Goal: Task Accomplishment & Management: Use online tool/utility

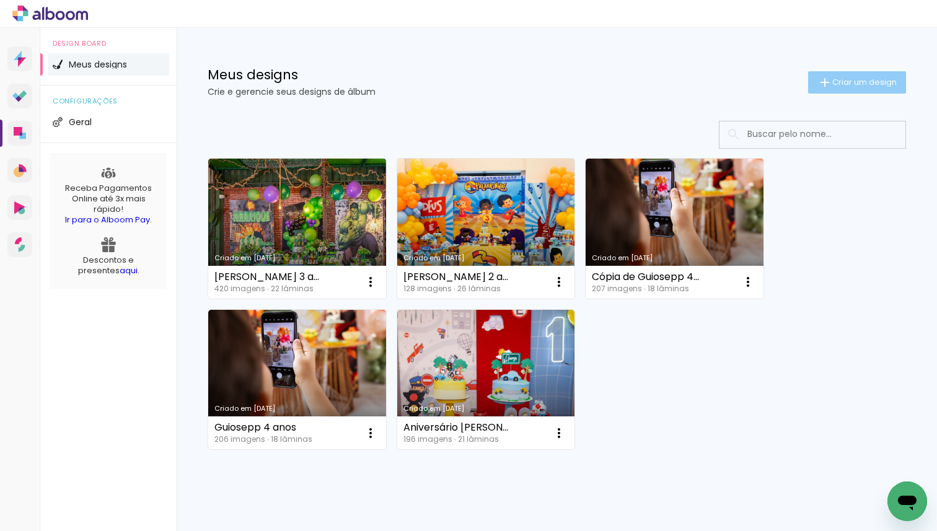
click at [828, 79] on iron-icon at bounding box center [824, 82] width 15 height 15
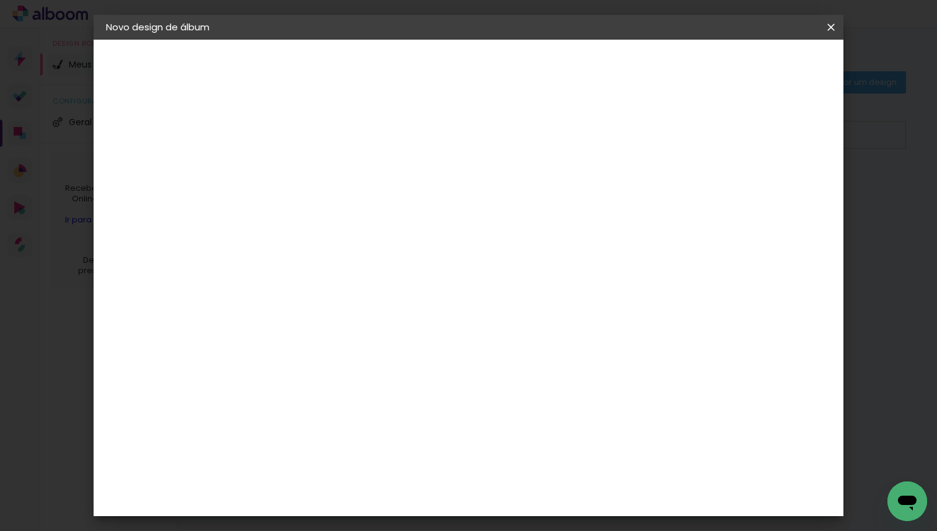
click at [309, 174] on input at bounding box center [309, 166] width 0 height 19
type input "teste"
type paper-input "teste"
click at [436, 72] on paper-button "Avançar" at bounding box center [405, 65] width 61 height 21
click at [403, 236] on input at bounding box center [340, 235] width 125 height 15
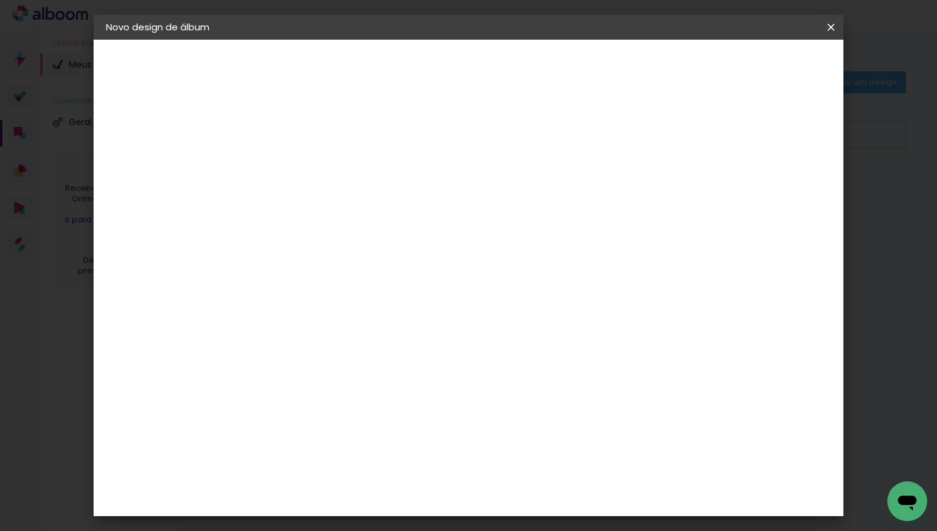
type input "via"
type paper-input "via"
click at [341, 283] on div "Viacolor" at bounding box center [321, 280] width 40 height 10
click at [507, 73] on paper-button "Avançar" at bounding box center [477, 65] width 61 height 21
click at [357, 206] on input "text" at bounding box center [333, 215] width 48 height 19
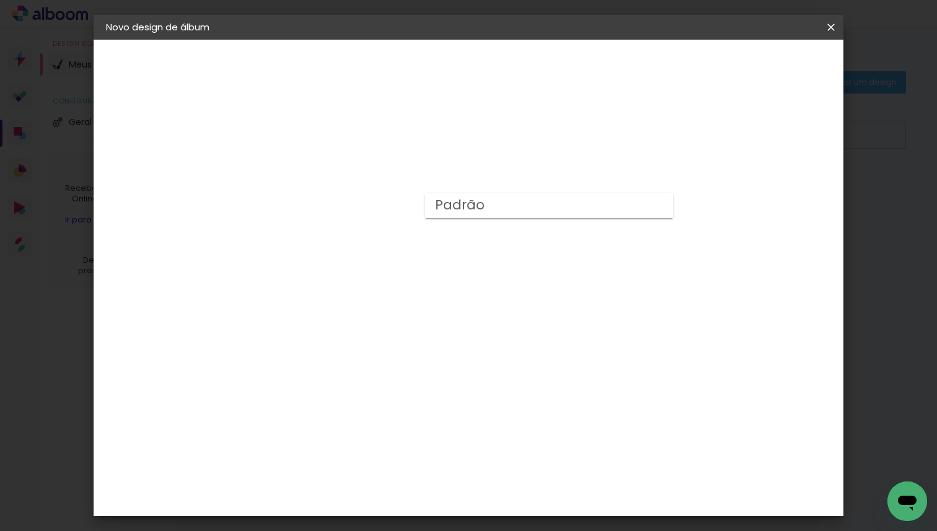
click at [536, 213] on paper-item "Padrão" at bounding box center [549, 205] width 248 height 25
type input "Padrão"
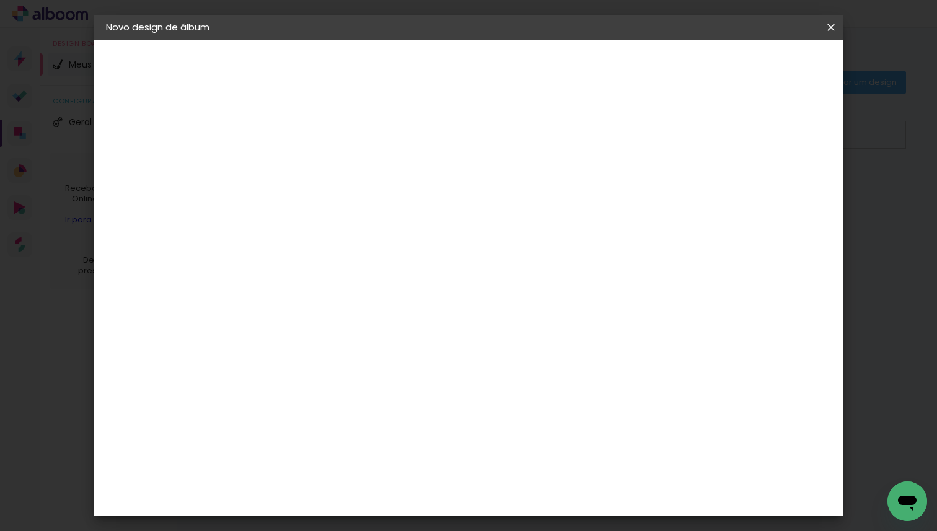
click at [511, 56] on paper-button "Avançar" at bounding box center [480, 65] width 61 height 21
click at [762, 68] on span "Iniciar design" at bounding box center [734, 65] width 56 height 9
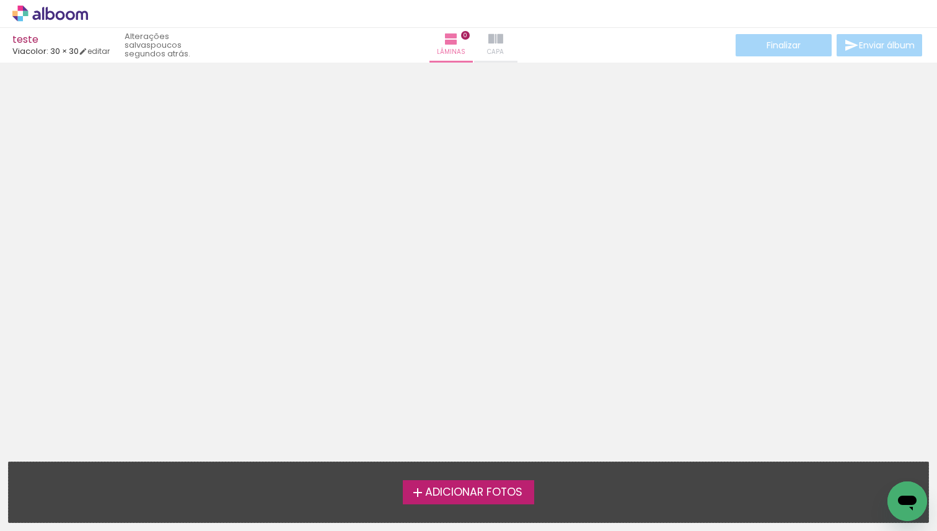
click at [491, 45] on iron-icon at bounding box center [495, 39] width 15 height 15
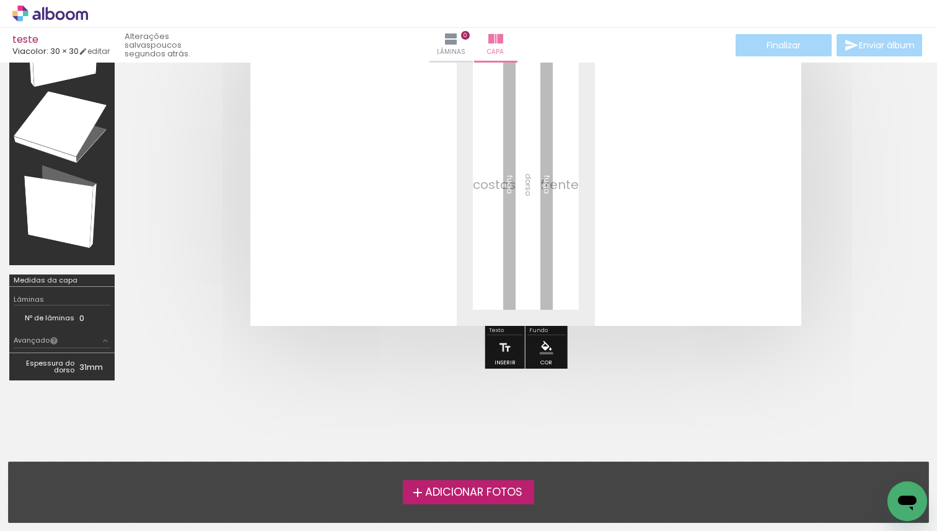
scroll to position [95, 0]
click at [404, 256] on quentale-layouter at bounding box center [525, 183] width 551 height 283
click at [478, 496] on span "Adicionar Fotos" at bounding box center [473, 492] width 97 height 11
click at [0, 0] on input "file" at bounding box center [0, 0] width 0 height 0
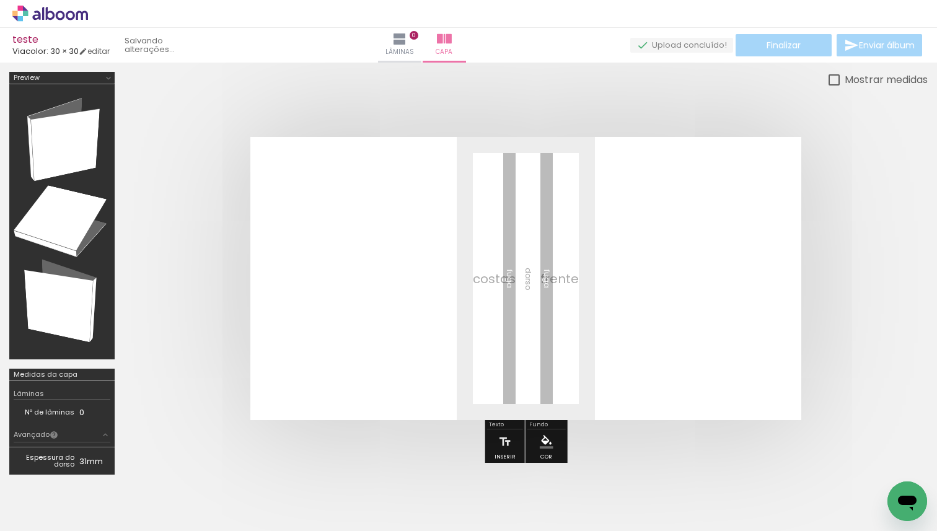
scroll to position [0, 0]
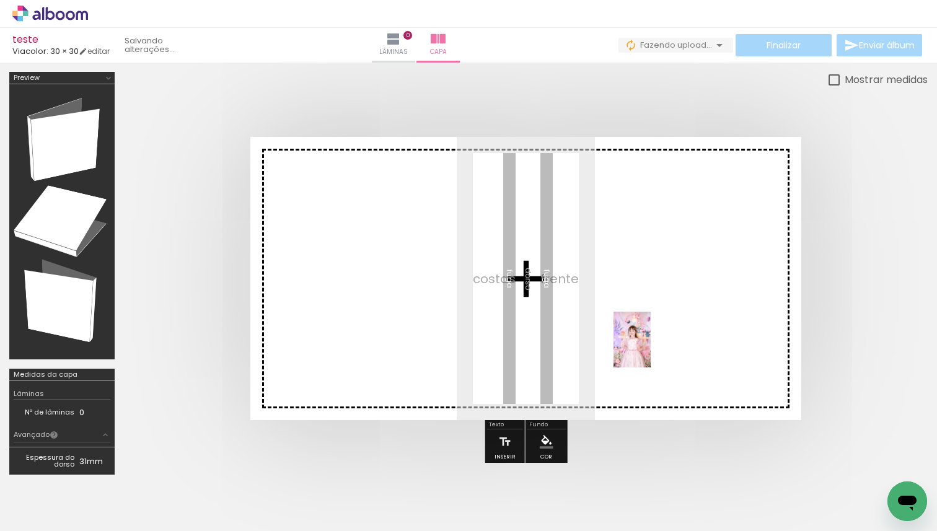
drag, startPoint x: 129, startPoint y: 496, endPoint x: 666, endPoint y: 324, distance: 564.2
click at [661, 333] on quentale-workspace at bounding box center [468, 265] width 937 height 531
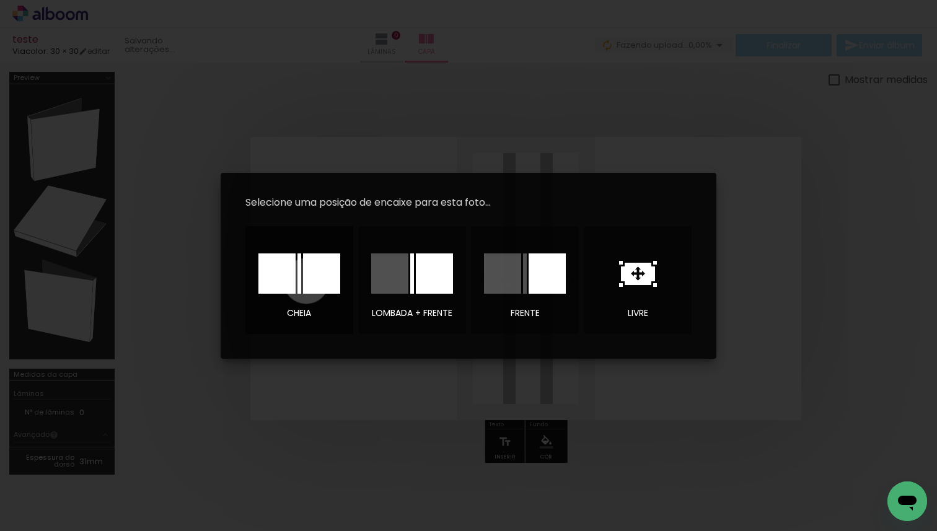
click at [306, 281] on div at bounding box center [321, 273] width 37 height 40
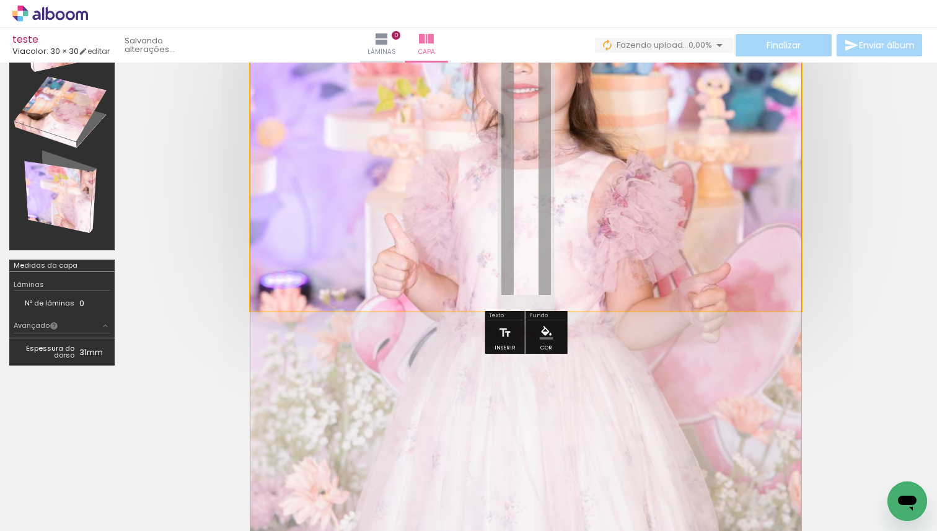
scroll to position [110, 0]
drag, startPoint x: 412, startPoint y: 284, endPoint x: 655, endPoint y: 291, distance: 243.0
drag, startPoint x: 588, startPoint y: 237, endPoint x: 936, endPoint y: 291, distance: 352.4
click at [936, 291] on div at bounding box center [468, 168] width 937 height 431
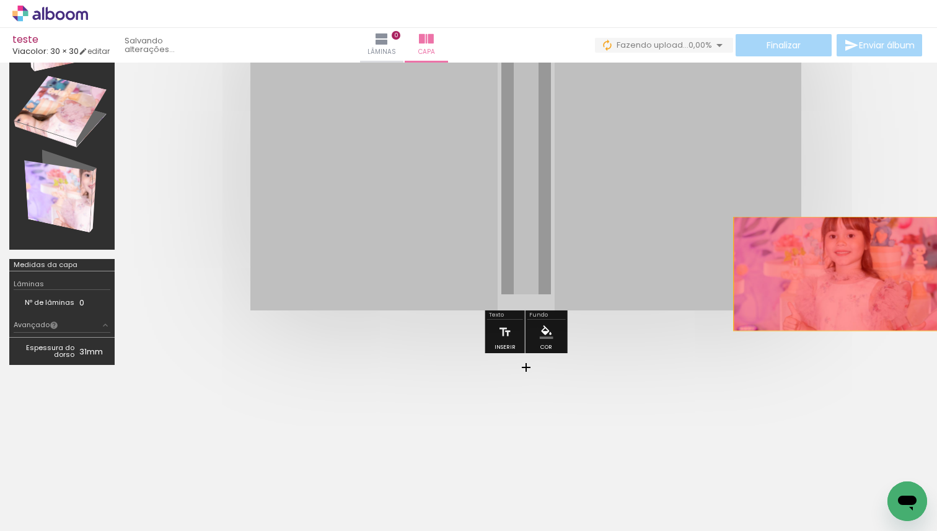
drag, startPoint x: 732, startPoint y: 248, endPoint x: 894, endPoint y: 290, distance: 167.1
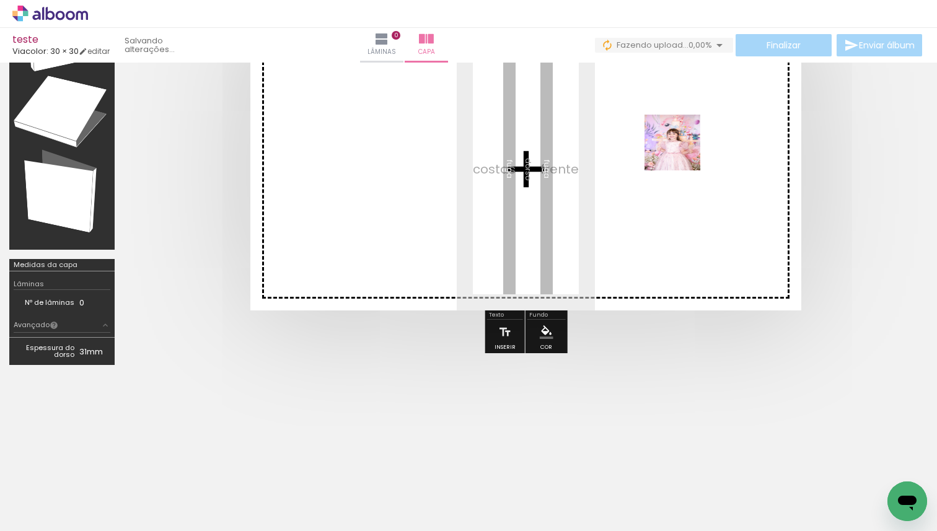
drag, startPoint x: 128, startPoint y: 498, endPoint x: 685, endPoint y: 144, distance: 659.9
click at [685, 146] on quentale-workspace at bounding box center [468, 265] width 937 height 531
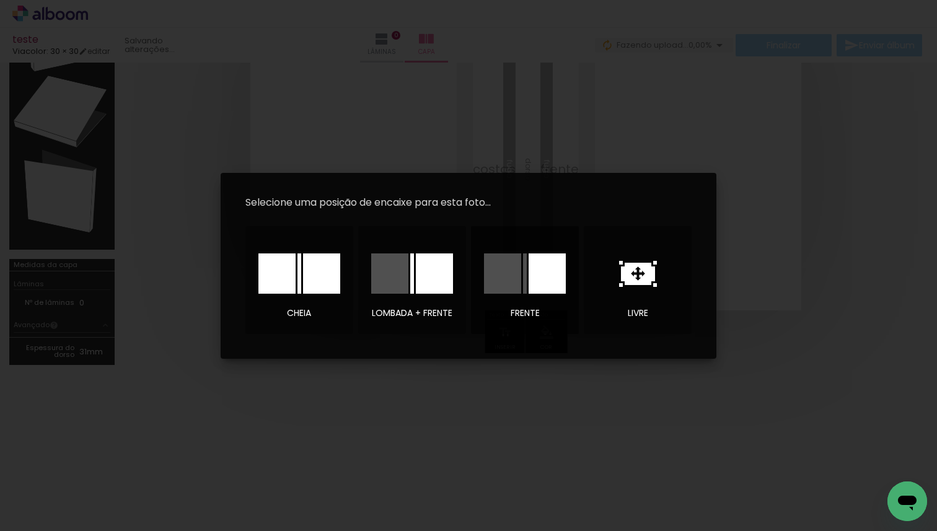
click at [530, 276] on div at bounding box center [547, 273] width 37 height 40
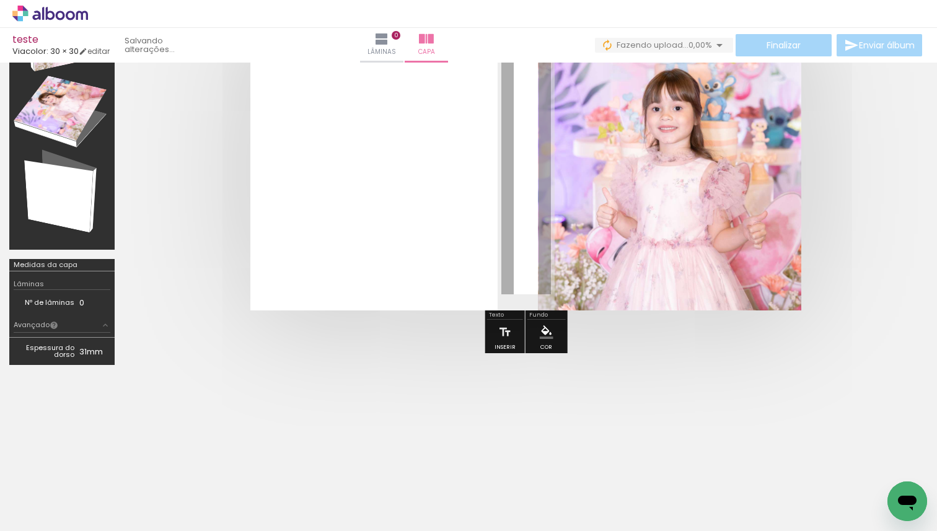
click at [840, 226] on quentale-cover at bounding box center [525, 168] width 705 height 283
click at [677, 209] on quentale-photo at bounding box center [669, 168] width 263 height 283
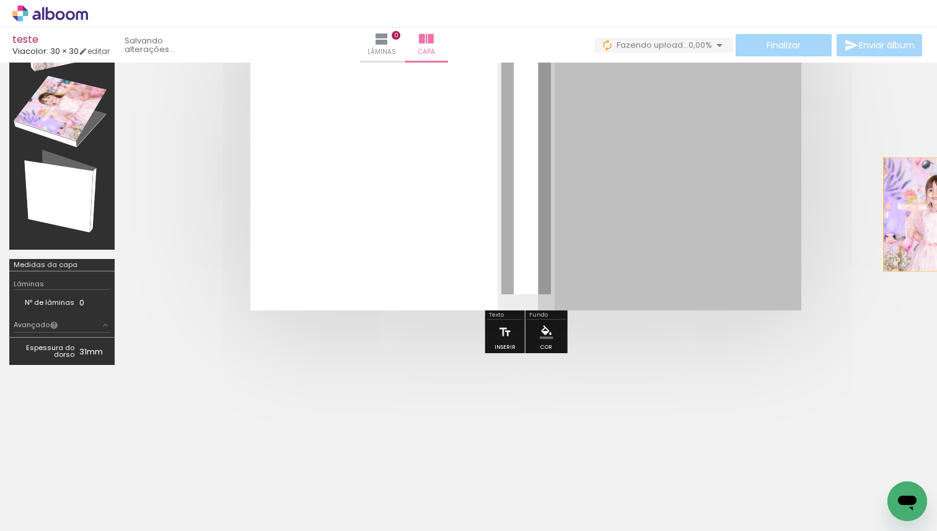
drag, startPoint x: 664, startPoint y: 211, endPoint x: 936, endPoint y: 214, distance: 272.7
click at [936, 214] on div at bounding box center [468, 168] width 937 height 431
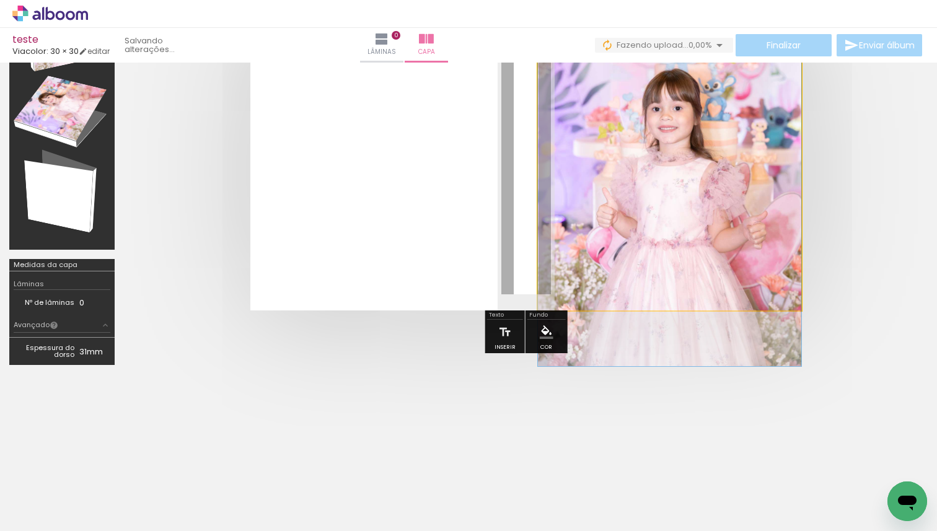
drag, startPoint x: 744, startPoint y: 242, endPoint x: 847, endPoint y: 241, distance: 103.5
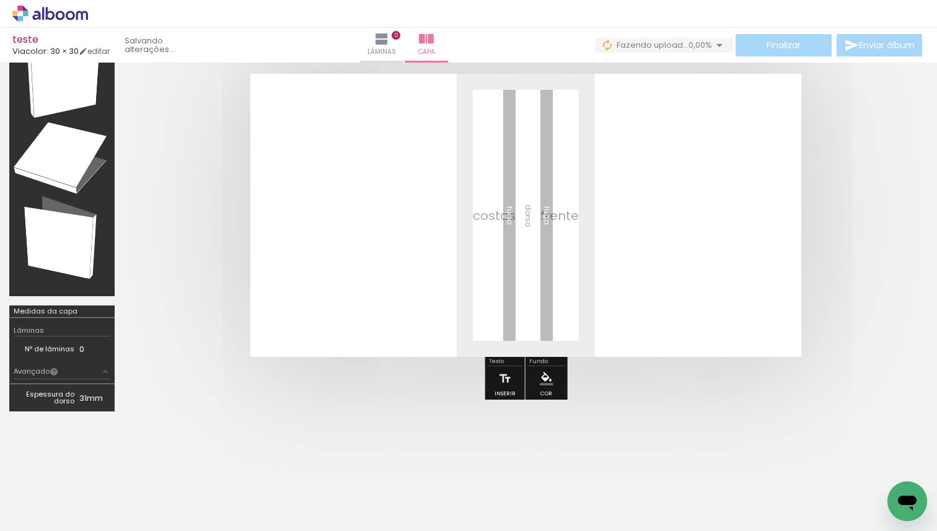
scroll to position [25, 0]
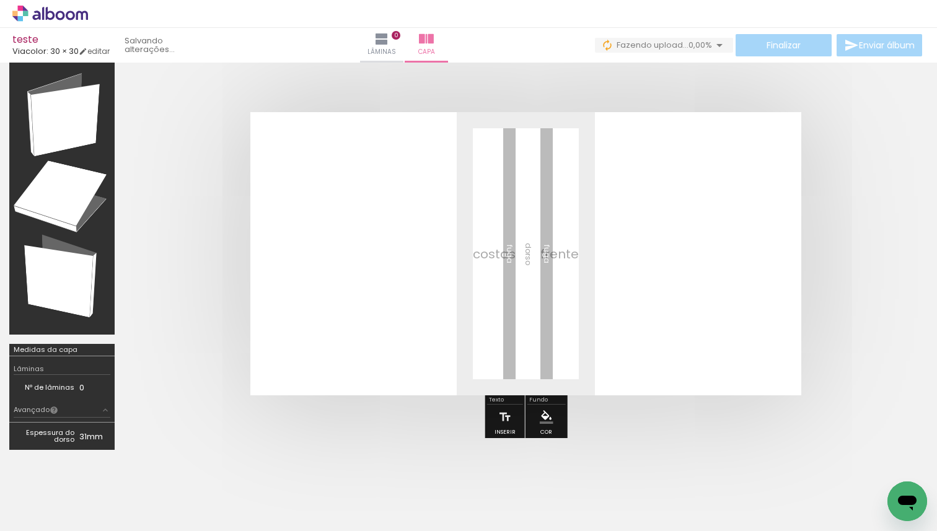
click at [543, 271] on quentale-layouter at bounding box center [525, 253] width 551 height 283
click at [551, 211] on quentale-layouter at bounding box center [525, 253] width 551 height 283
click at [35, 512] on span "Adicionar Fotos" at bounding box center [43, 514] width 37 height 14
click at [0, 0] on input "file" at bounding box center [0, 0] width 0 height 0
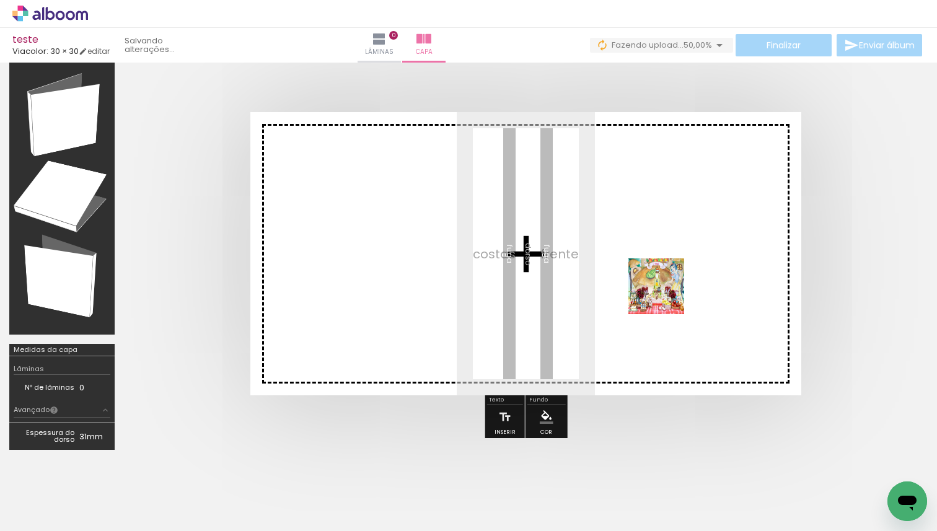
drag, startPoint x: 196, startPoint y: 488, endPoint x: 668, endPoint y: 290, distance: 511.9
click at [669, 292] on quentale-workspace at bounding box center [468, 265] width 937 height 531
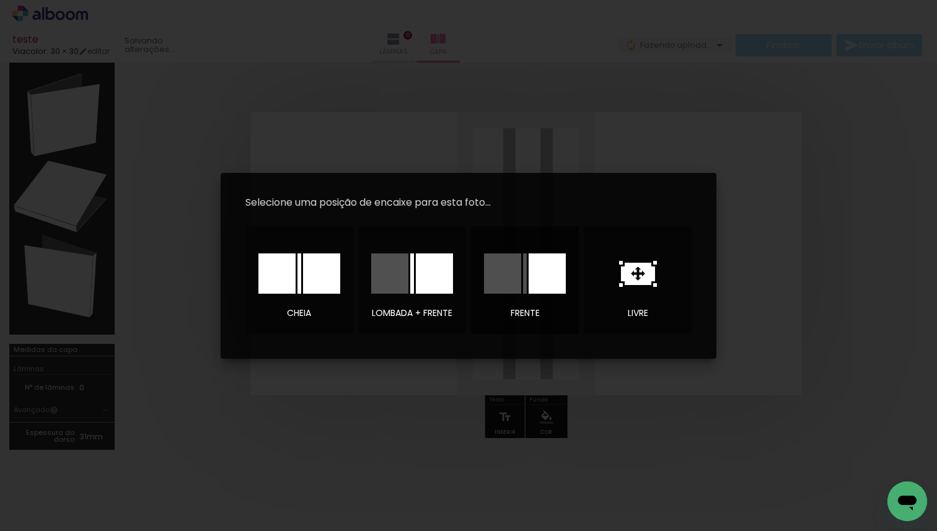
click at [501, 283] on div at bounding box center [502, 273] width 37 height 40
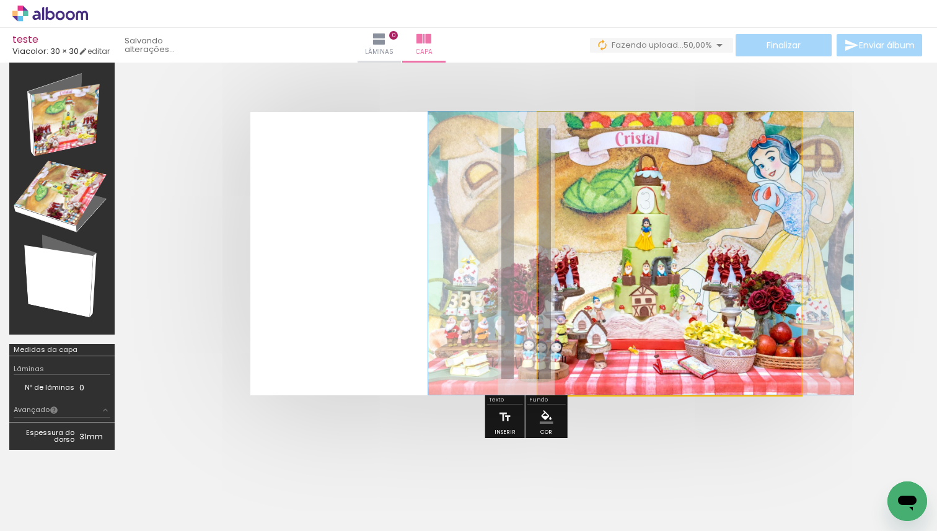
drag, startPoint x: 683, startPoint y: 299, endPoint x: 659, endPoint y: 294, distance: 24.1
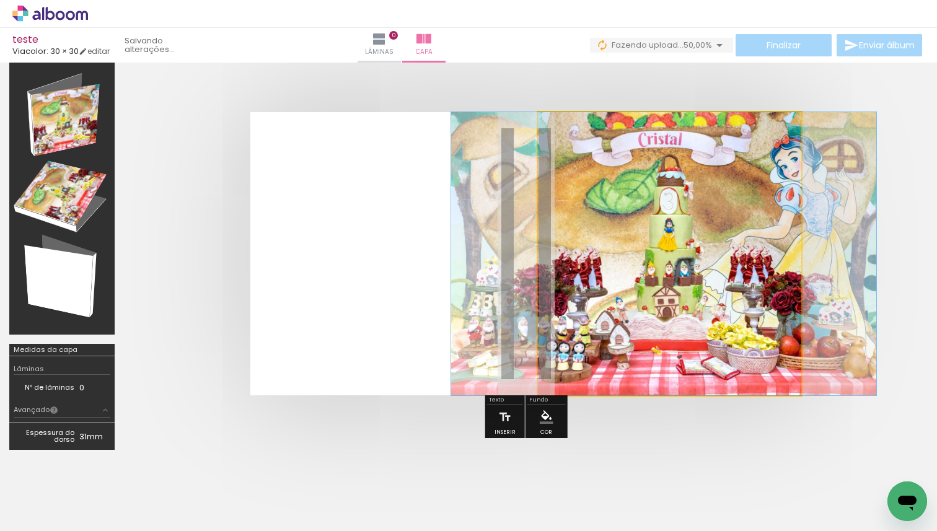
drag, startPoint x: 602, startPoint y: 261, endPoint x: 615, endPoint y: 261, distance: 13.6
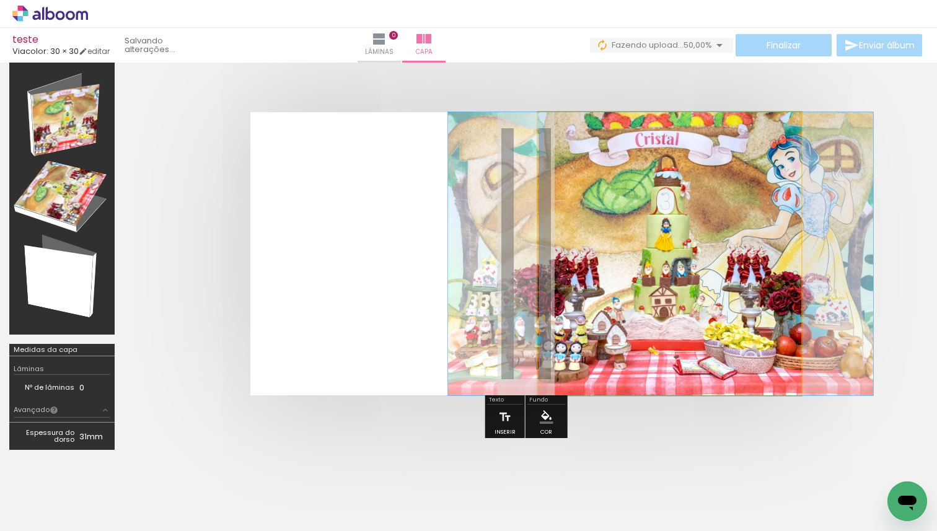
click at [565, 207] on quentale-photo at bounding box center [669, 253] width 263 height 283
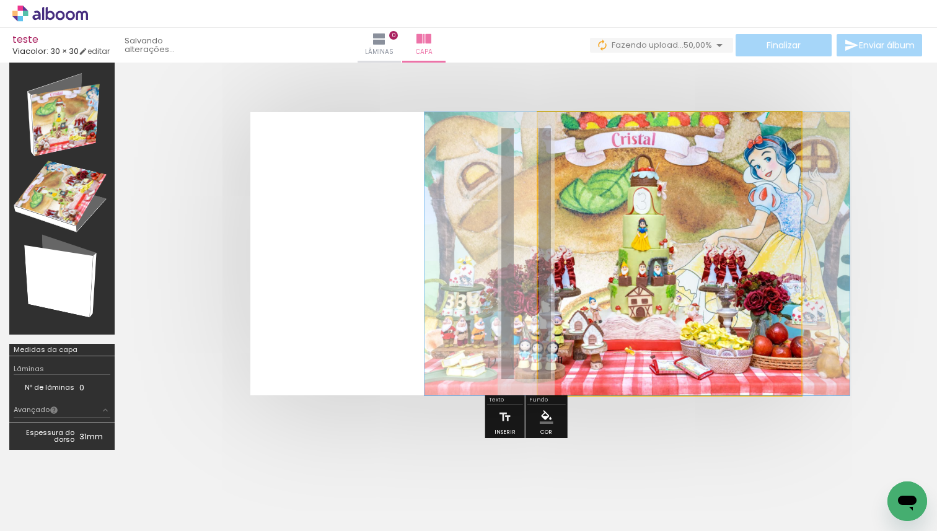
drag, startPoint x: 564, startPoint y: 183, endPoint x: 539, endPoint y: 192, distance: 26.3
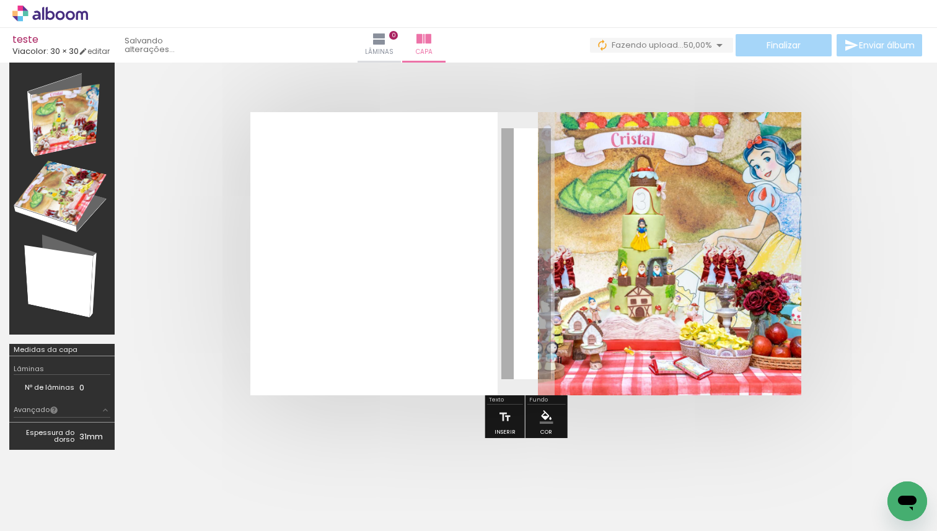
click at [845, 151] on quentale-cover at bounding box center [525, 253] width 705 height 283
click at [848, 151] on quentale-cover at bounding box center [525, 253] width 705 height 283
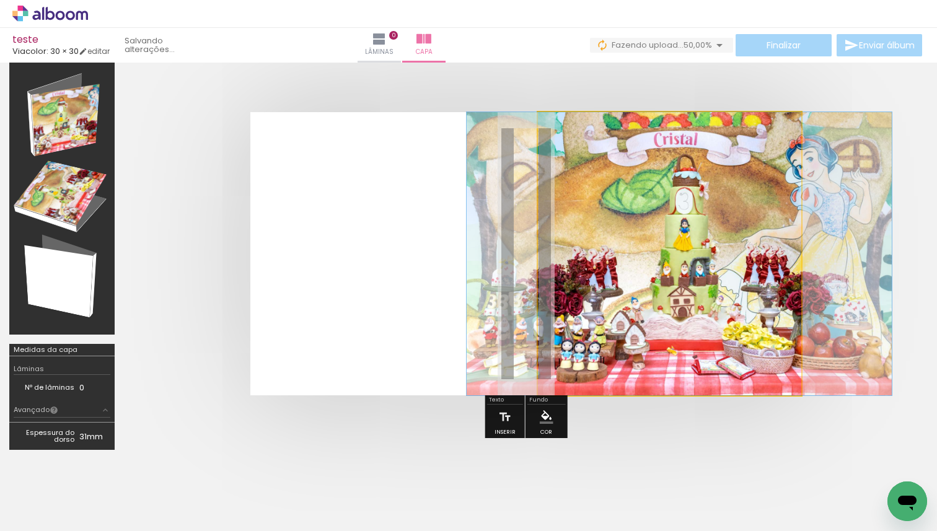
drag, startPoint x: 692, startPoint y: 226, endPoint x: 733, endPoint y: 229, distance: 41.0
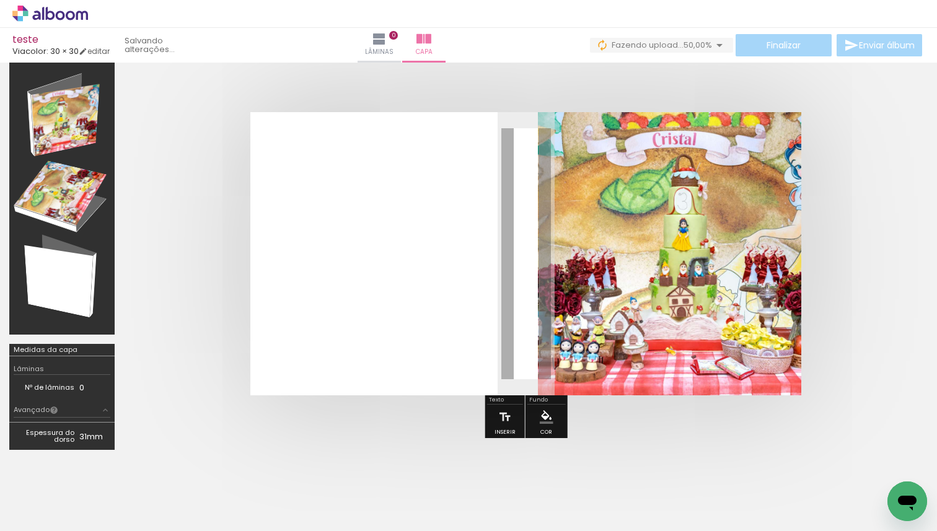
click at [857, 198] on quentale-cover at bounding box center [525, 253] width 705 height 283
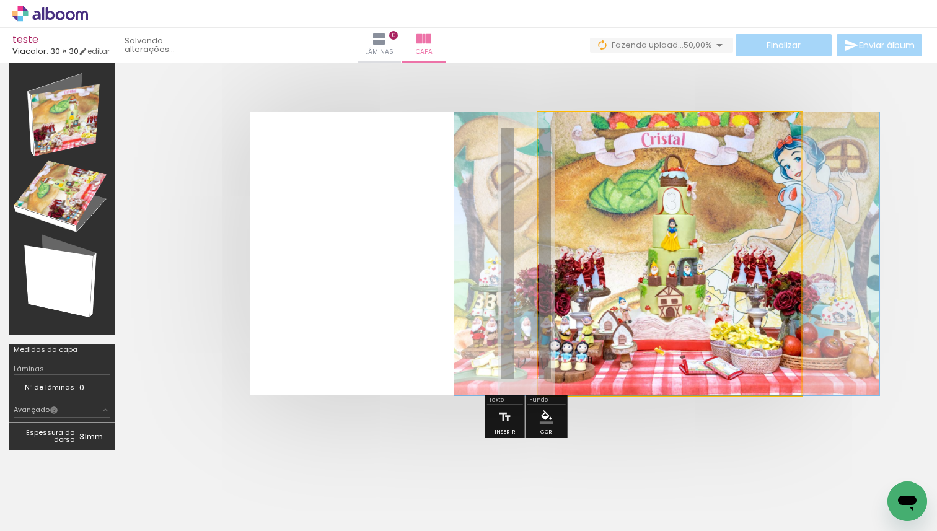
drag, startPoint x: 732, startPoint y: 229, endPoint x: 721, endPoint y: 229, distance: 11.2
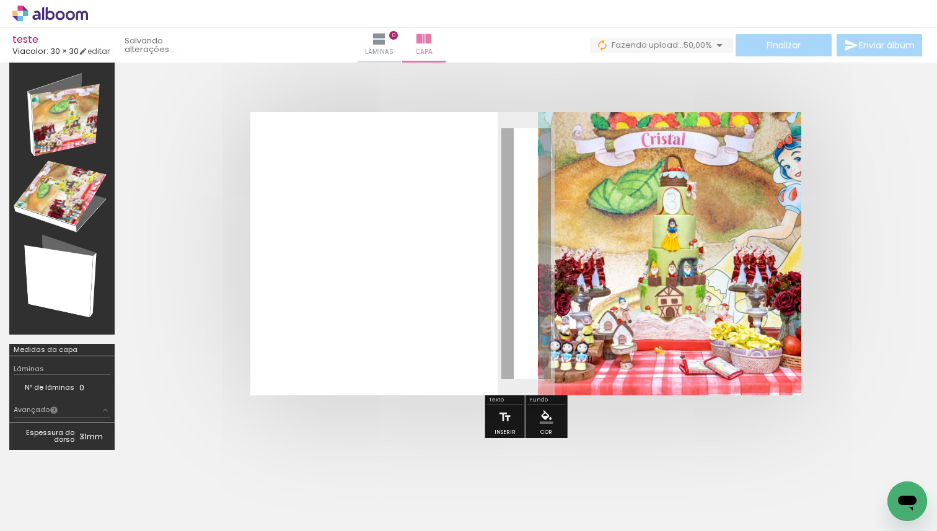
click at [899, 200] on div at bounding box center [526, 254] width 804 height 382
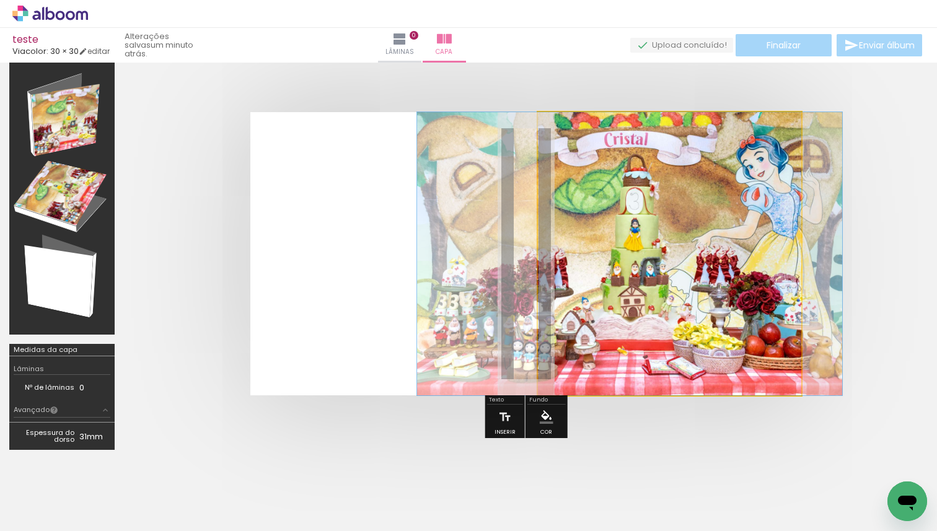
drag, startPoint x: 675, startPoint y: 283, endPoint x: 638, endPoint y: 283, distance: 37.8
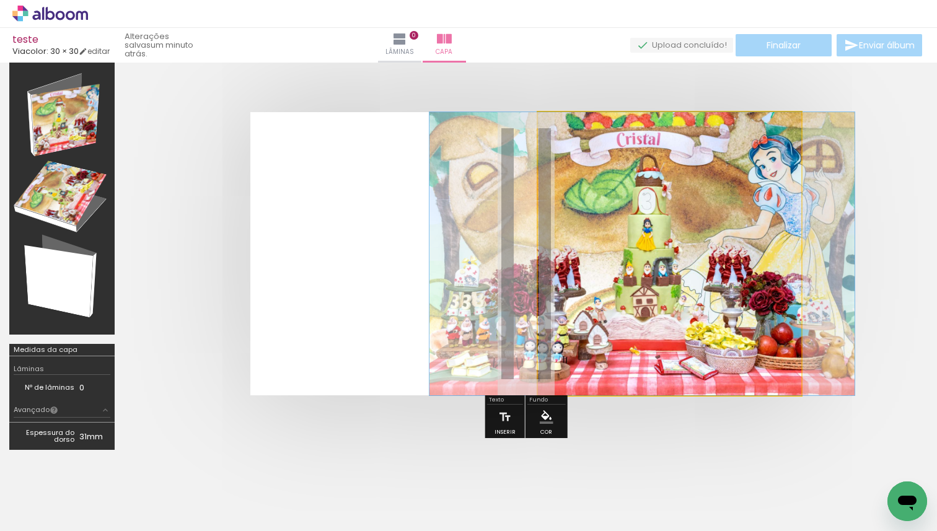
drag, startPoint x: 719, startPoint y: 249, endPoint x: 732, endPoint y: 249, distance: 13.6
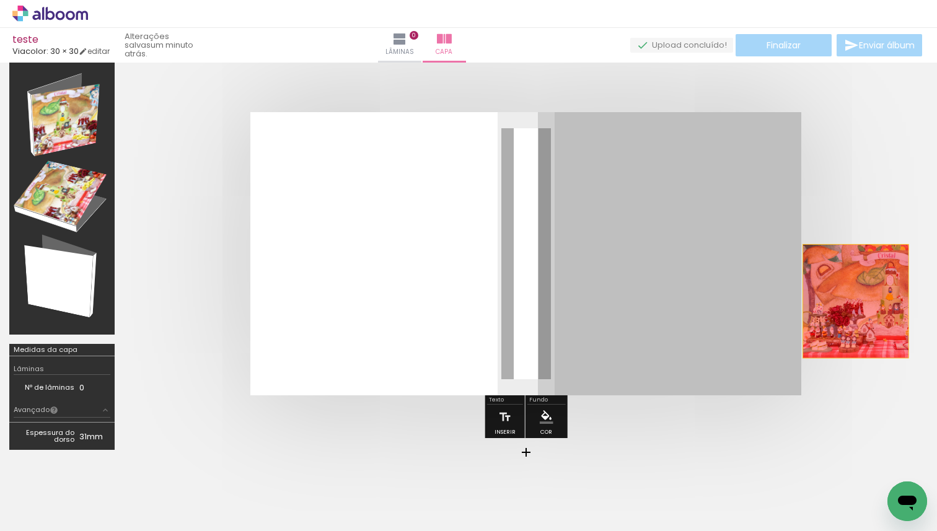
drag, startPoint x: 601, startPoint y: 301, endPoint x: 936, endPoint y: 299, distance: 334.6
click at [936, 299] on div at bounding box center [468, 253] width 937 height 431
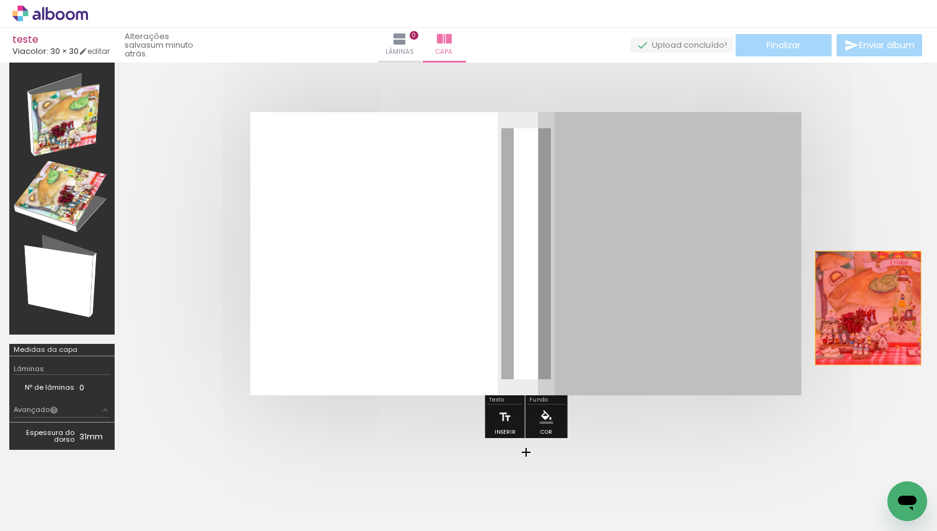
drag, startPoint x: 714, startPoint y: 293, endPoint x: 868, endPoint y: 307, distance: 154.9
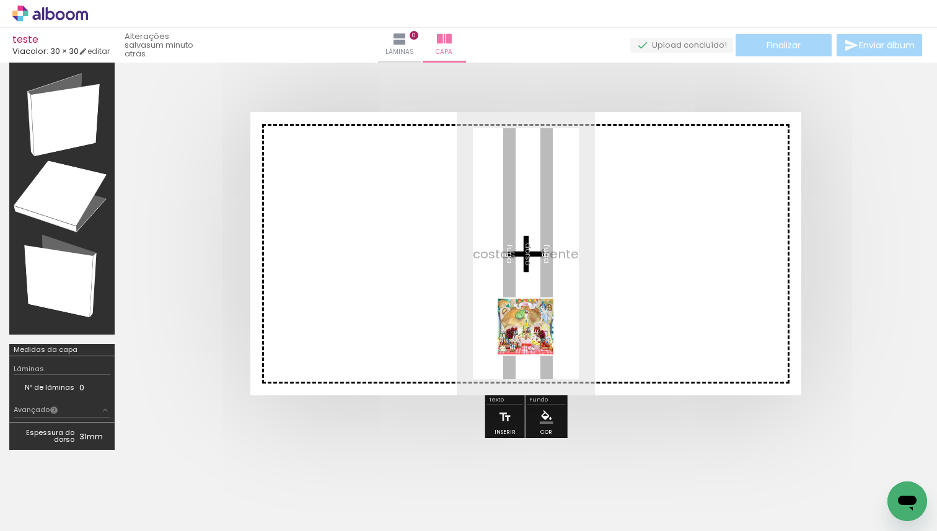
drag, startPoint x: 188, startPoint y: 496, endPoint x: 639, endPoint y: 309, distance: 488.1
click at [638, 312] on quentale-workspace at bounding box center [468, 265] width 937 height 531
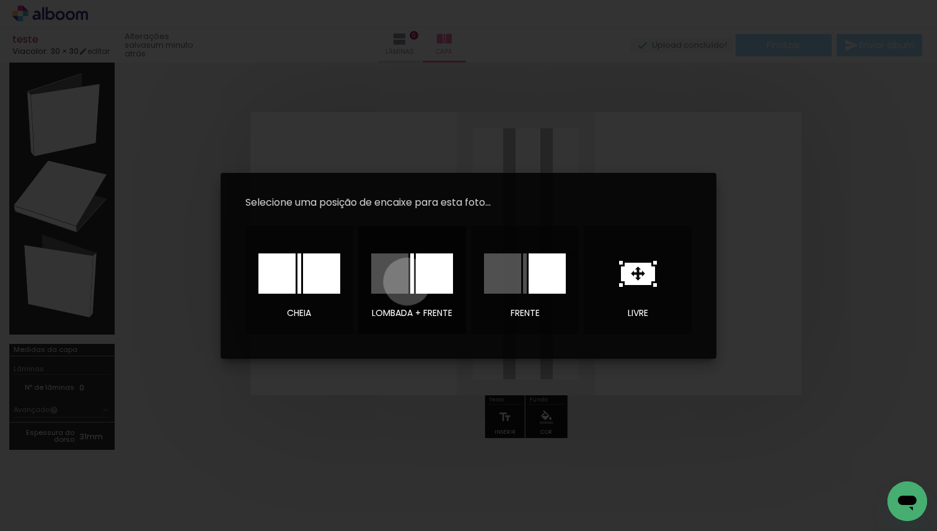
click at [407, 281] on div at bounding box center [389, 273] width 37 height 40
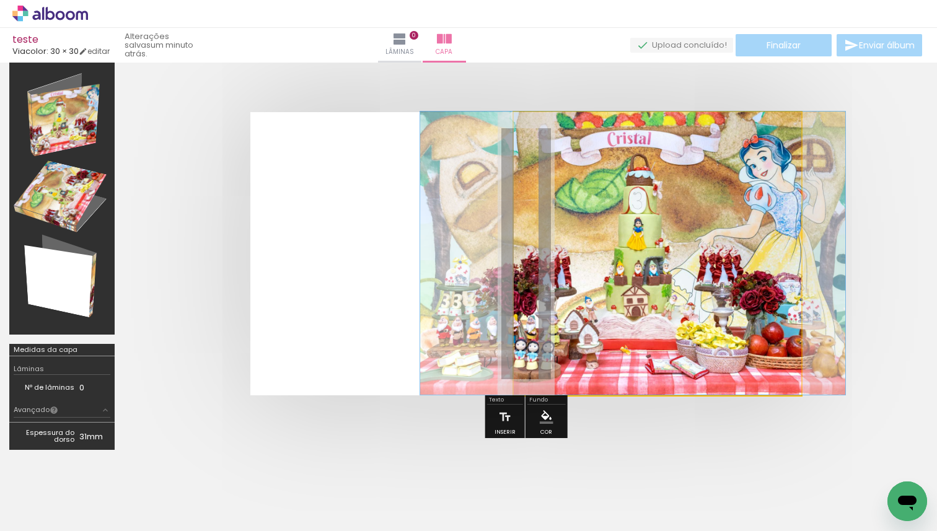
drag, startPoint x: 665, startPoint y: 276, endPoint x: 640, endPoint y: 275, distance: 24.8
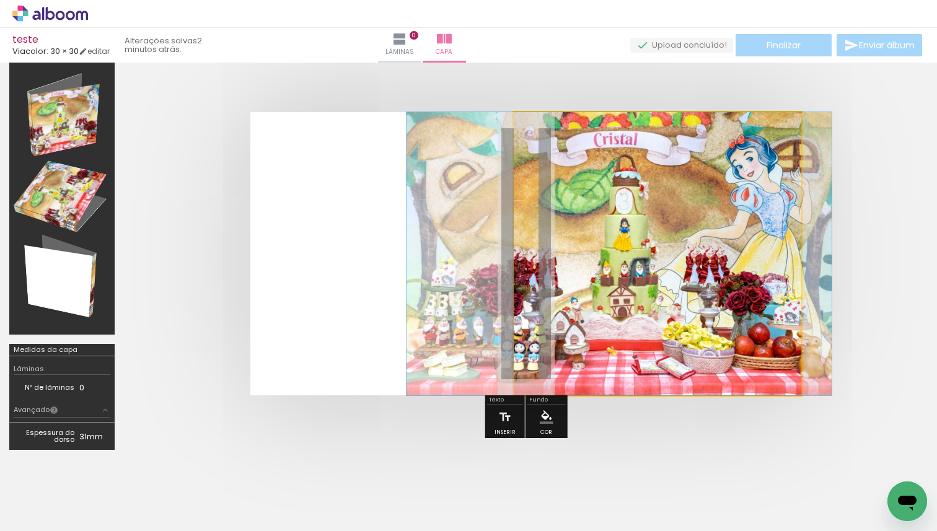
drag, startPoint x: 657, startPoint y: 271, endPoint x: 644, endPoint y: 271, distance: 13.6
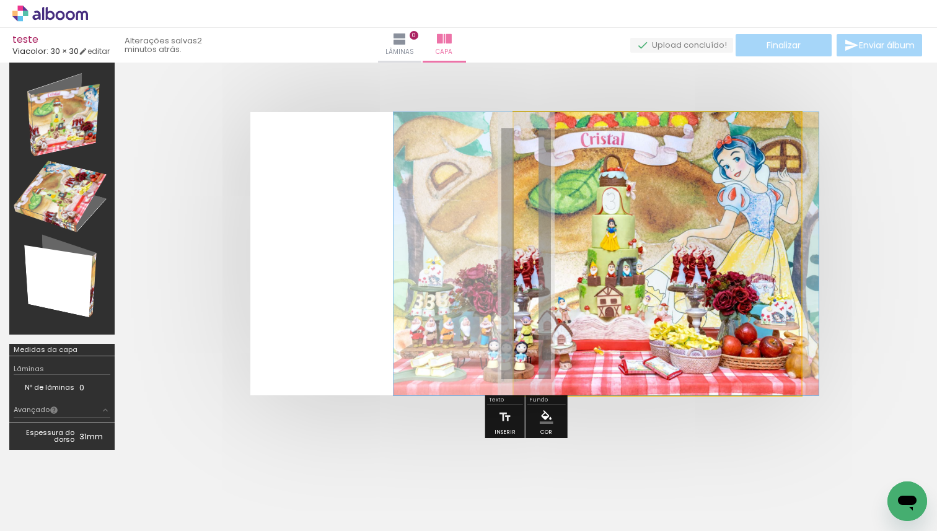
drag, startPoint x: 692, startPoint y: 261, endPoint x: 679, endPoint y: 261, distance: 13.0
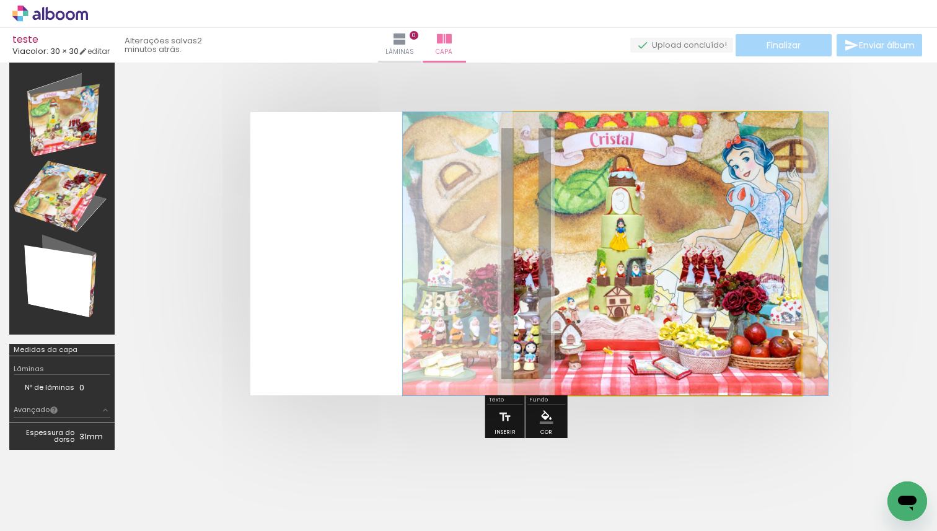
drag, startPoint x: 665, startPoint y: 262, endPoint x: 675, endPoint y: 265, distance: 9.8
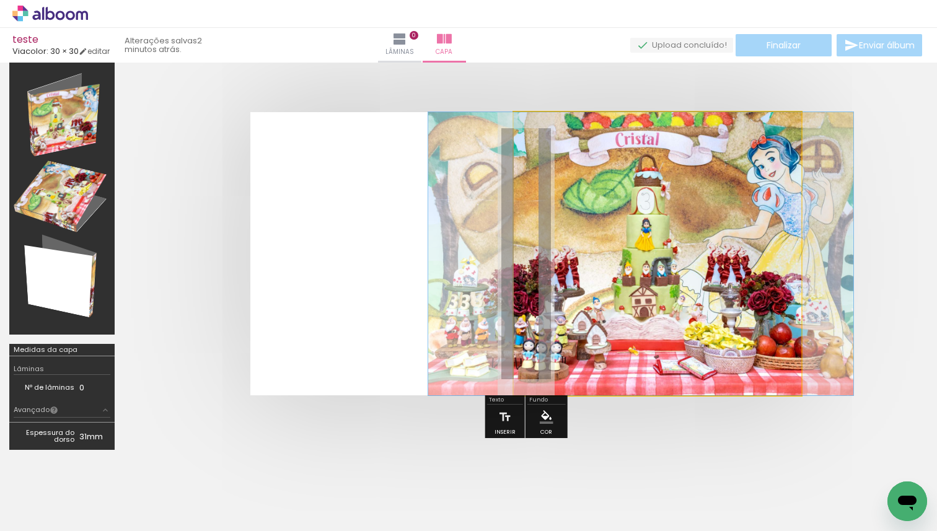
drag, startPoint x: 703, startPoint y: 253, endPoint x: 727, endPoint y: 253, distance: 24.2
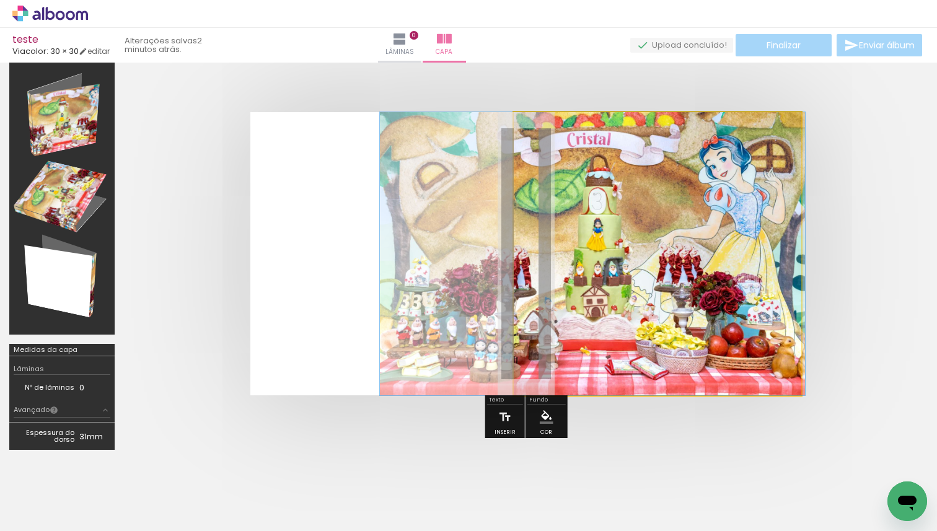
drag, startPoint x: 724, startPoint y: 254, endPoint x: 677, endPoint y: 261, distance: 47.6
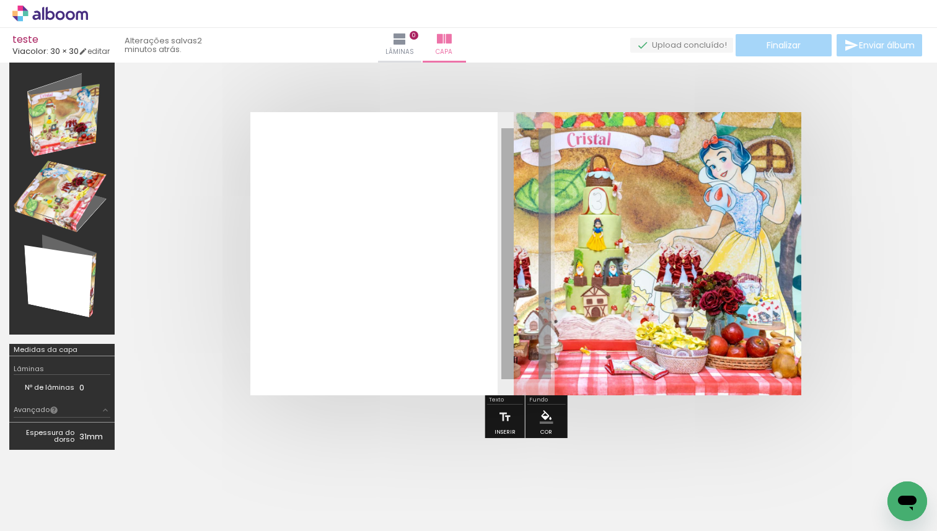
click at [882, 232] on div at bounding box center [526, 254] width 804 height 382
click at [748, 258] on quentale-photo at bounding box center [658, 253] width 288 height 283
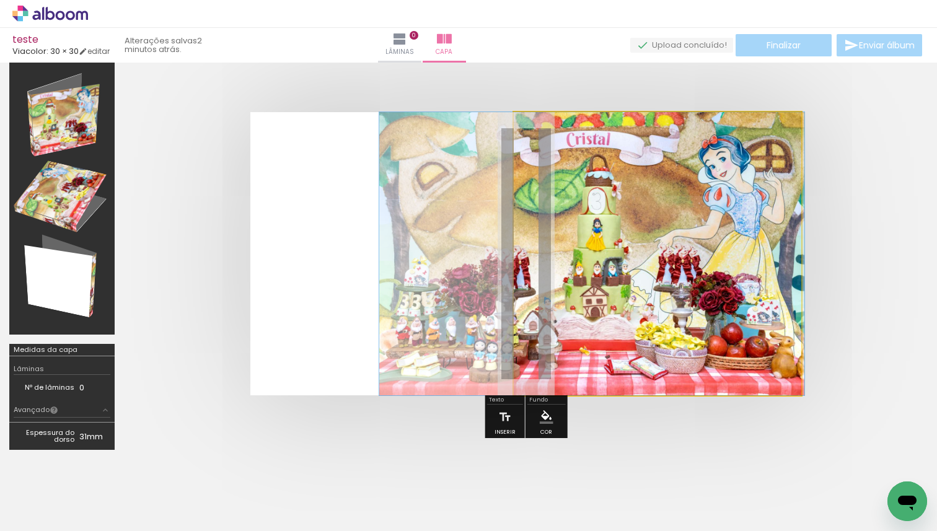
drag, startPoint x: 719, startPoint y: 256, endPoint x: 718, endPoint y: 279, distance: 22.9
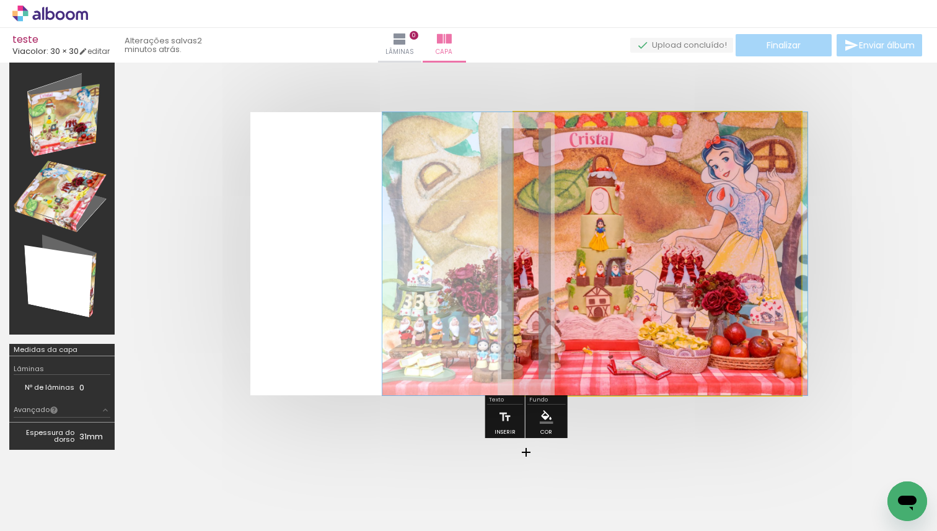
drag, startPoint x: 796, startPoint y: 391, endPoint x: 800, endPoint y: 398, distance: 7.8
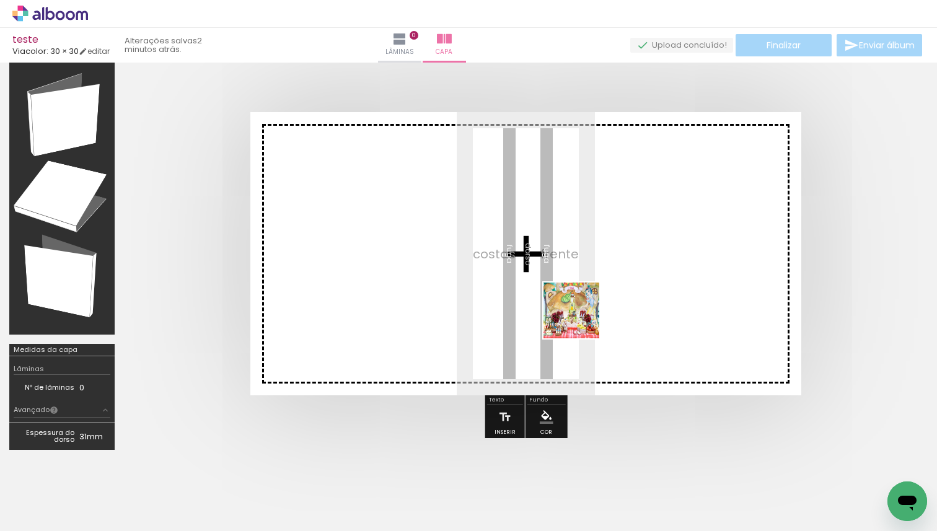
drag, startPoint x: 182, startPoint y: 498, endPoint x: 617, endPoint y: 289, distance: 482.2
click at [615, 291] on quentale-workspace at bounding box center [468, 265] width 937 height 531
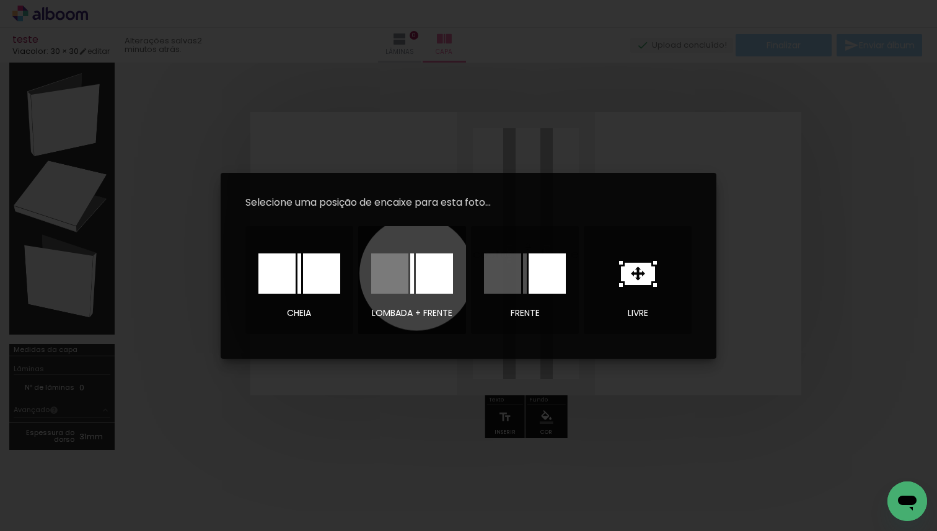
click at [416, 273] on div at bounding box center [434, 273] width 37 height 40
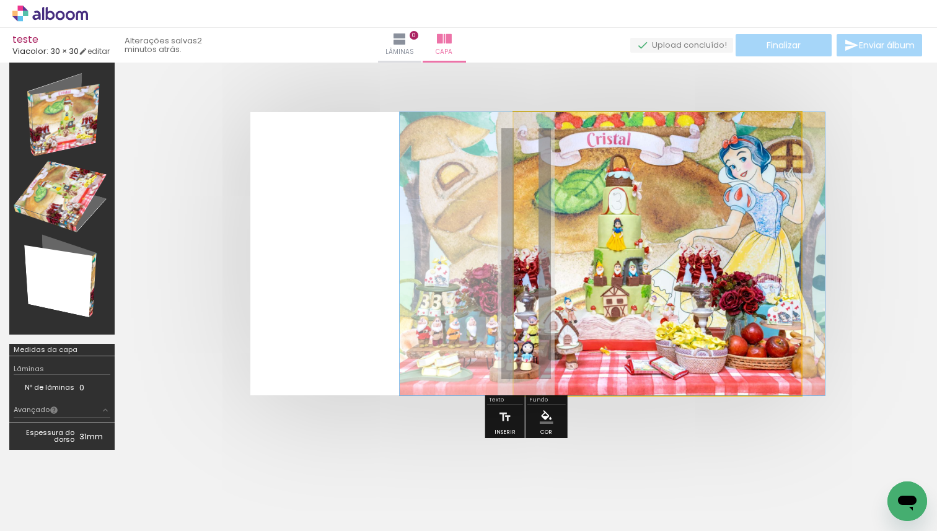
drag, startPoint x: 796, startPoint y: 118, endPoint x: 750, endPoint y: 180, distance: 77.1
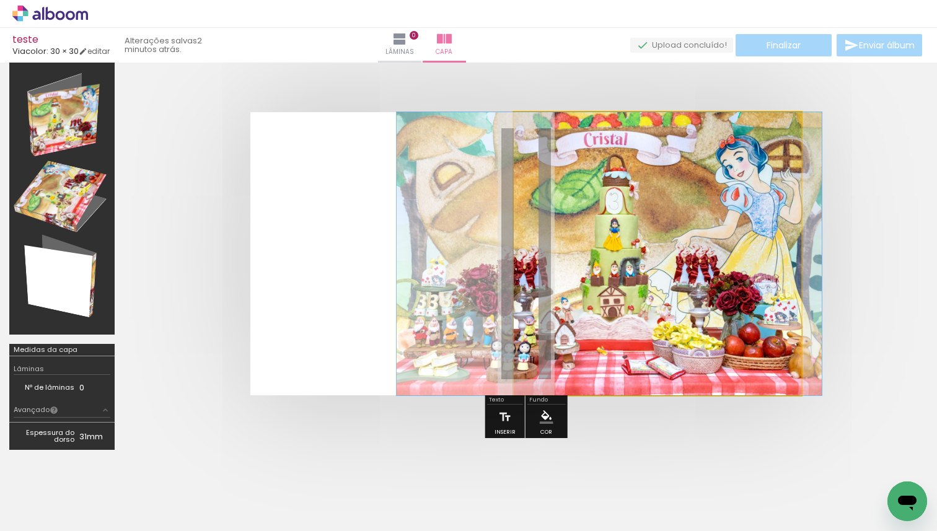
drag, startPoint x: 689, startPoint y: 262, endPoint x: 687, endPoint y: 273, distance: 10.8
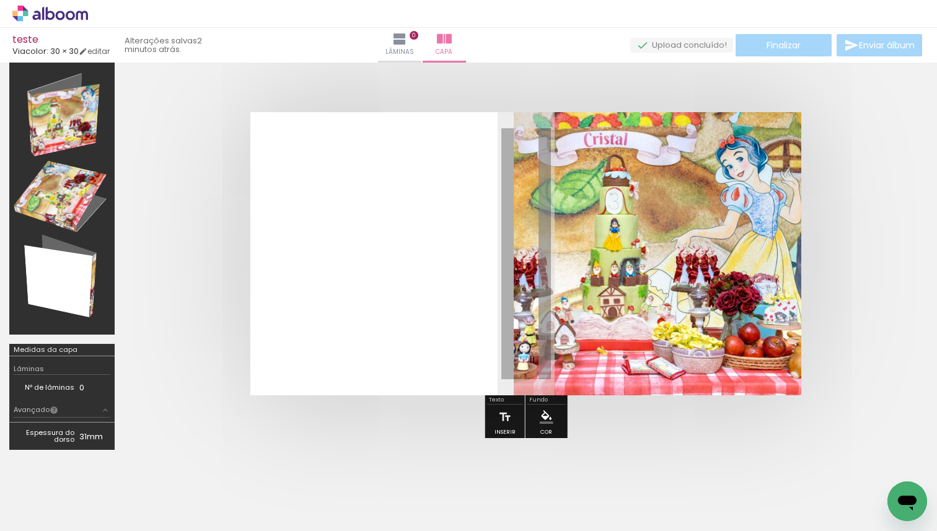
click at [881, 261] on div at bounding box center [526, 254] width 804 height 382
click at [860, 265] on quentale-cover at bounding box center [525, 253] width 705 height 283
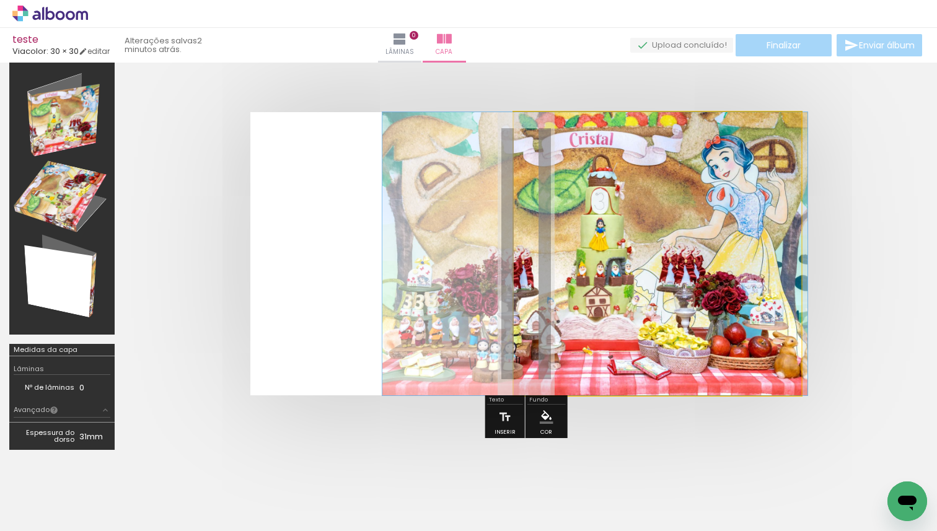
drag, startPoint x: 721, startPoint y: 281, endPoint x: 706, endPoint y: 284, distance: 14.5
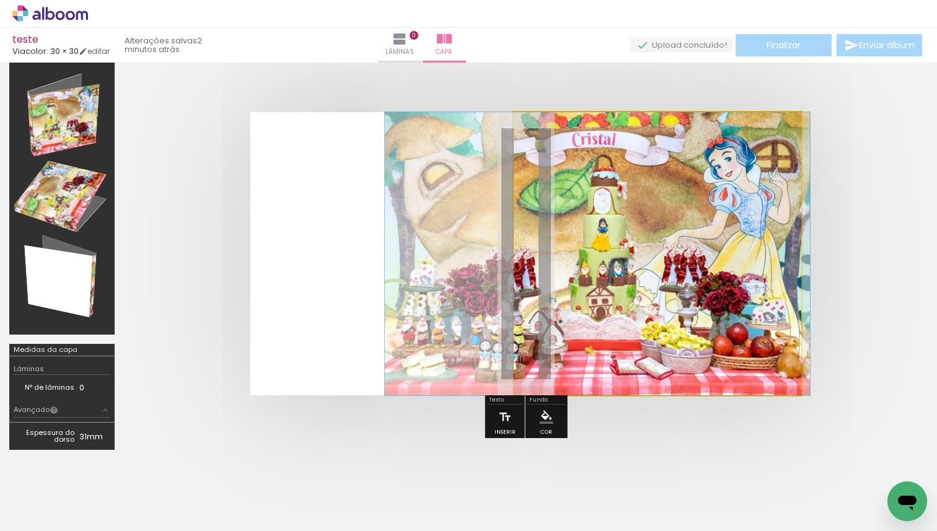
drag, startPoint x: 671, startPoint y: 294, endPoint x: 670, endPoint y: 315, distance: 21.1
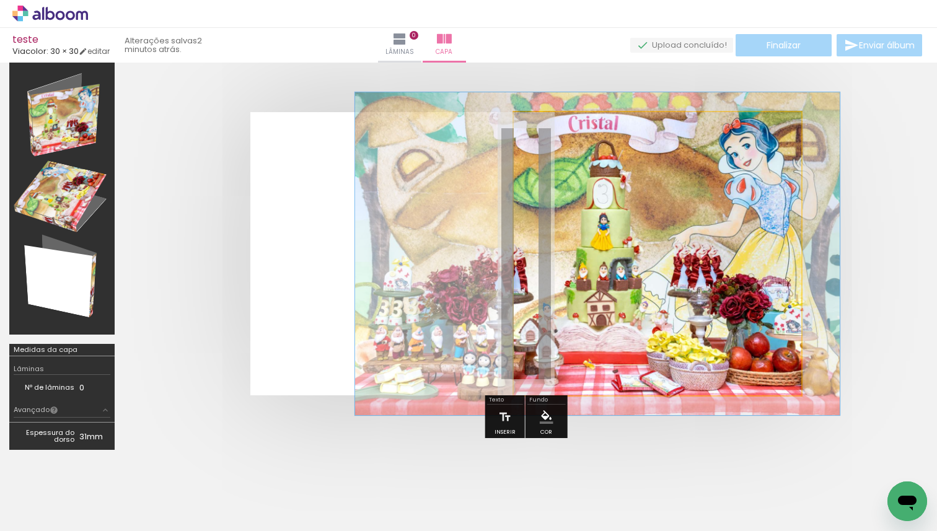
click at [568, 144] on div at bounding box center [566, 143] width 11 height 11
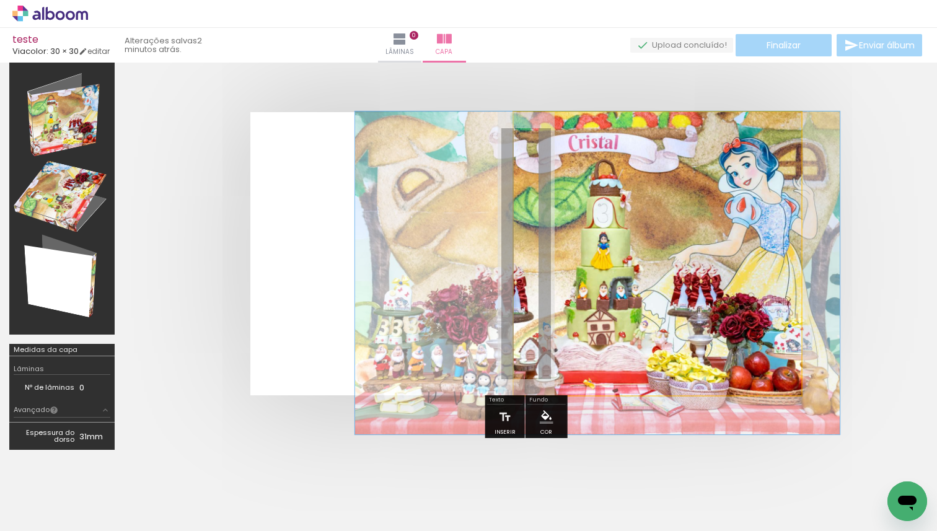
drag, startPoint x: 623, startPoint y: 243, endPoint x: 621, endPoint y: 278, distance: 35.4
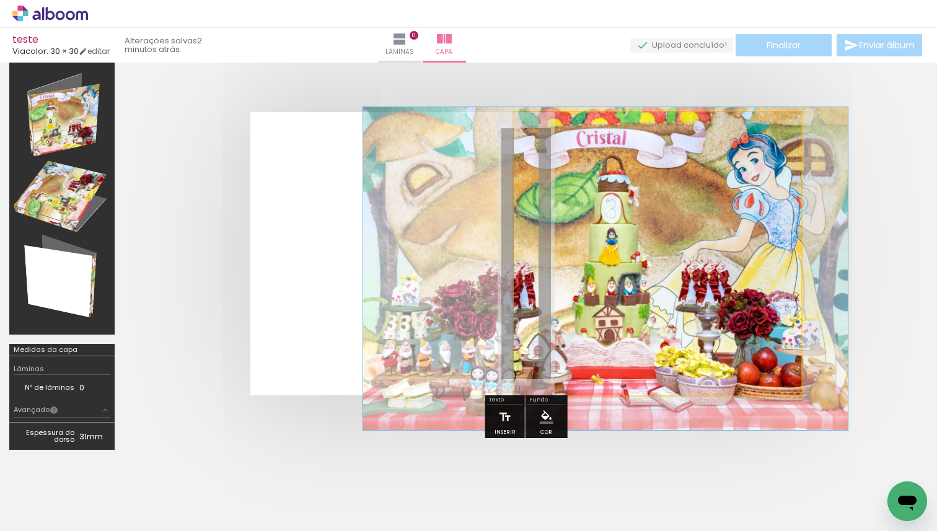
drag, startPoint x: 697, startPoint y: 256, endPoint x: 706, endPoint y: 252, distance: 10.3
drag, startPoint x: 567, startPoint y: 146, endPoint x: 539, endPoint y: 147, distance: 27.9
type paper-slider "100"
click at [540, 147] on div at bounding box center [579, 143] width 86 height 19
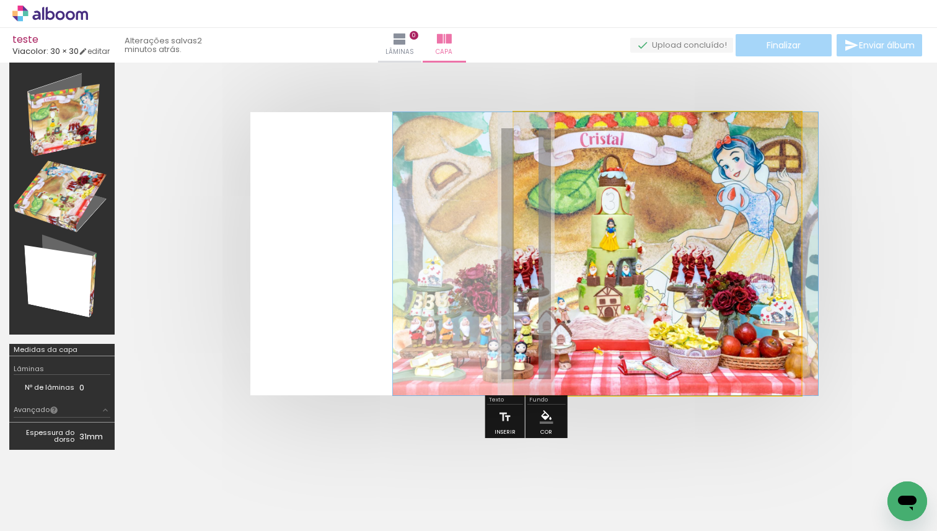
drag, startPoint x: 633, startPoint y: 284, endPoint x: 635, endPoint y: 277, distance: 7.7
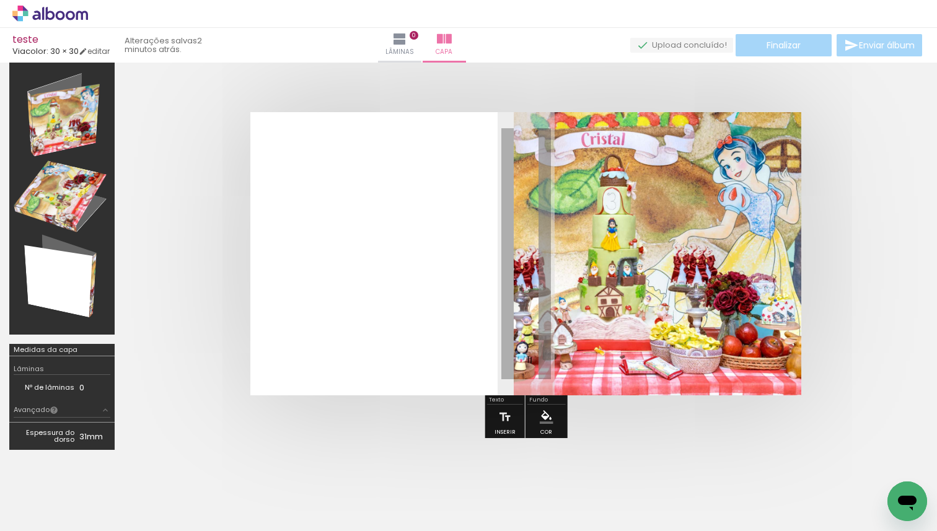
click at [840, 282] on quentale-cover at bounding box center [525, 253] width 705 height 283
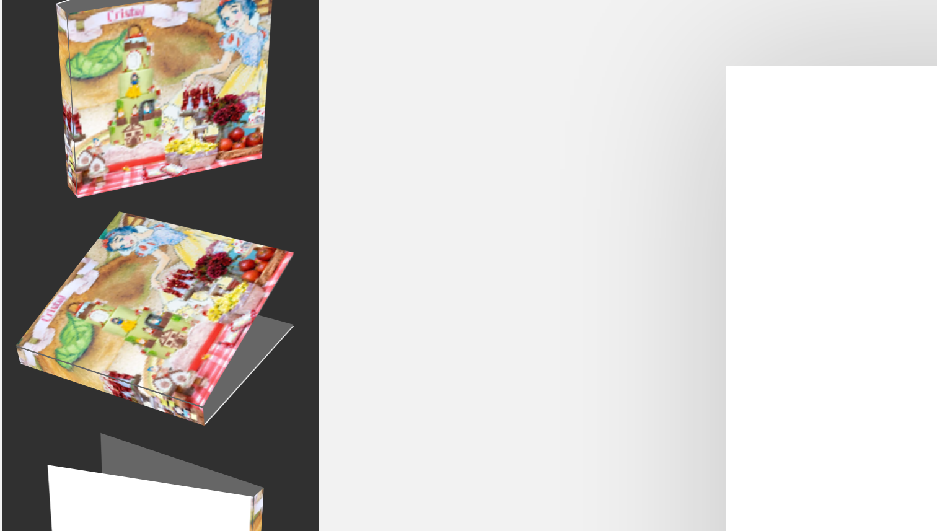
scroll to position [33, 0]
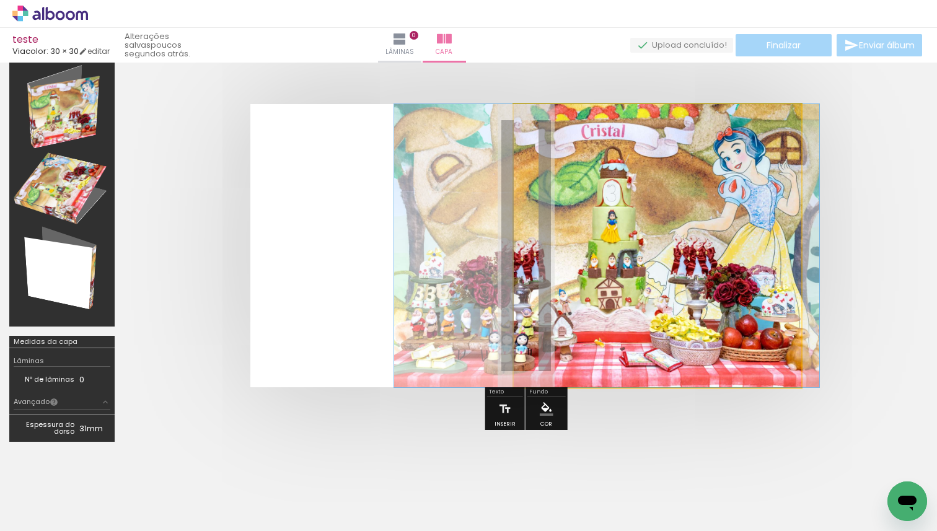
click at [619, 216] on quentale-photo at bounding box center [658, 245] width 288 height 283
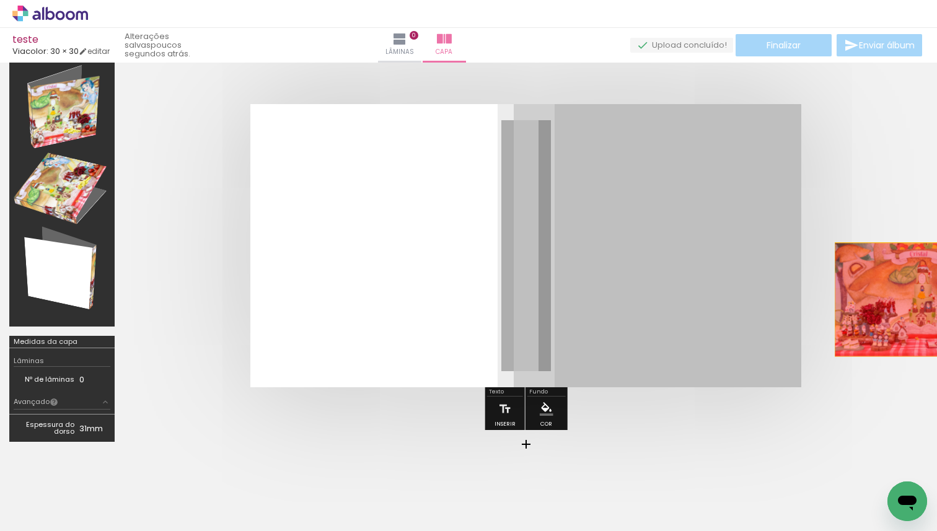
drag, startPoint x: 622, startPoint y: 286, endPoint x: 907, endPoint y: 296, distance: 285.2
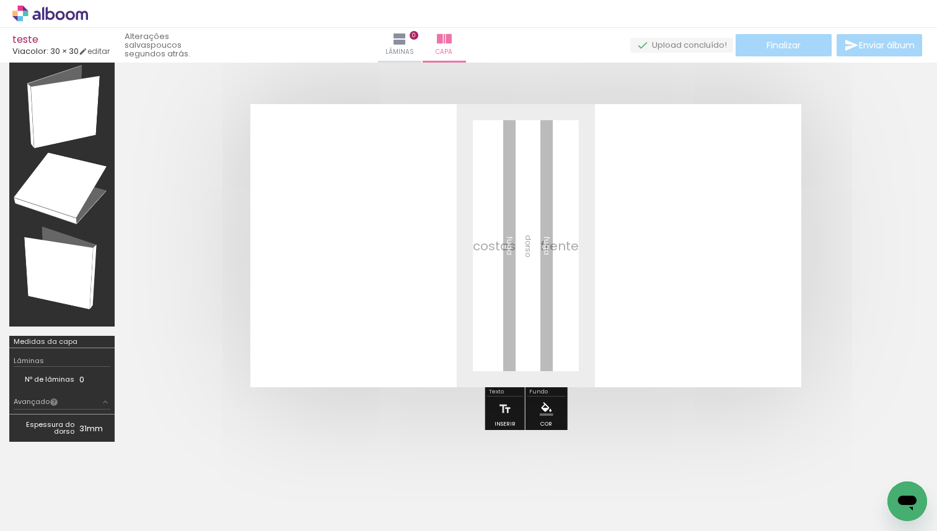
click at [60, 523] on paper-button "Adicionar Fotos" at bounding box center [38, 514] width 60 height 20
click at [0, 0] on input "file" at bounding box center [0, 0] width 0 height 0
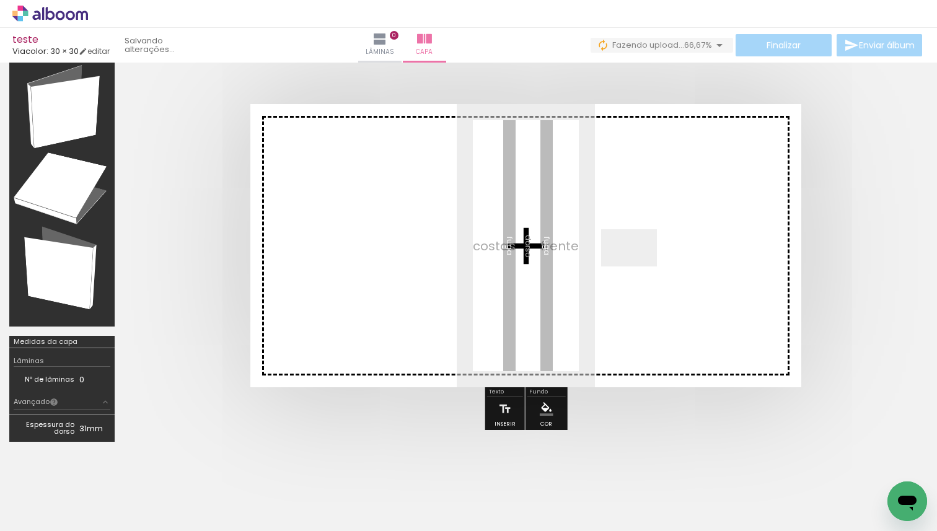
drag, startPoint x: 260, startPoint y: 490, endPoint x: 648, endPoint y: 258, distance: 451.8
click at [647, 260] on quentale-workspace at bounding box center [468, 265] width 937 height 531
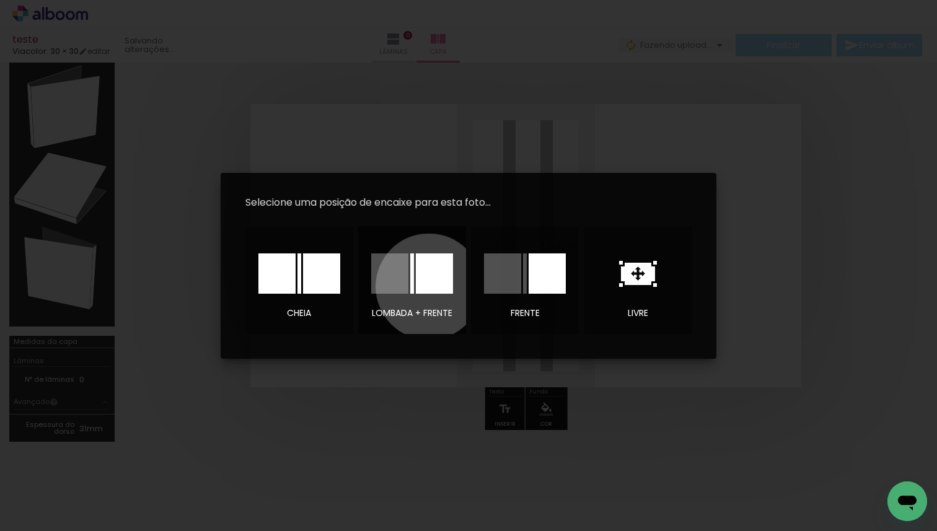
click at [429, 286] on div at bounding box center [434, 273] width 37 height 40
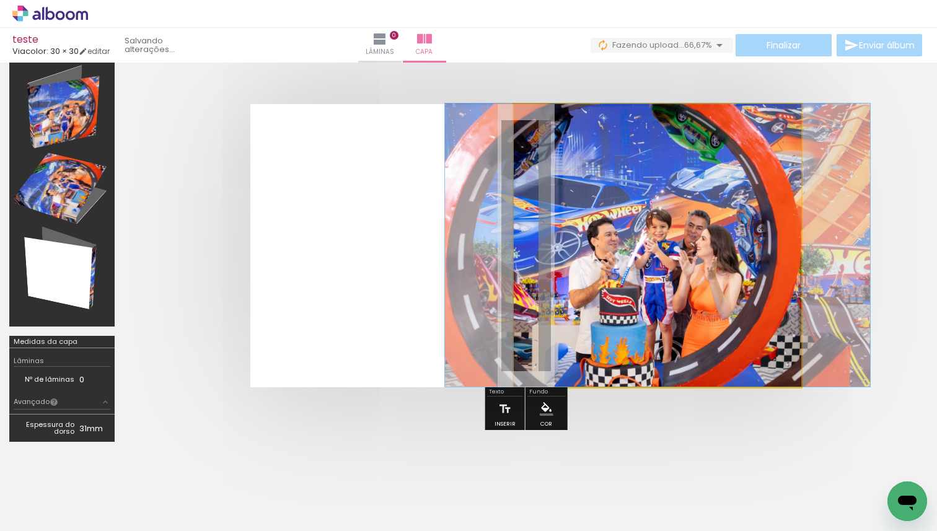
drag, startPoint x: 643, startPoint y: 284, endPoint x: 642, endPoint y: 270, distance: 14.3
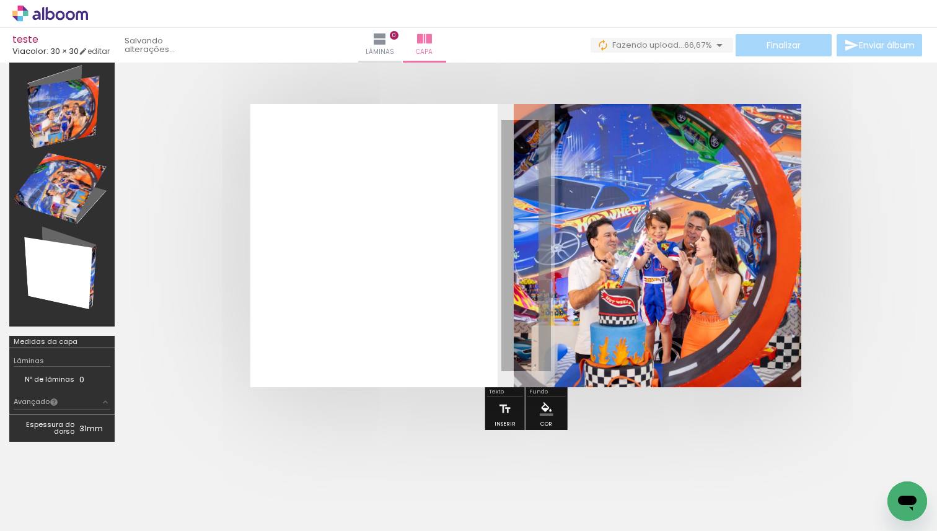
click at [936, 242] on div at bounding box center [468, 245] width 937 height 431
click at [847, 242] on quentale-cover at bounding box center [525, 245] width 705 height 283
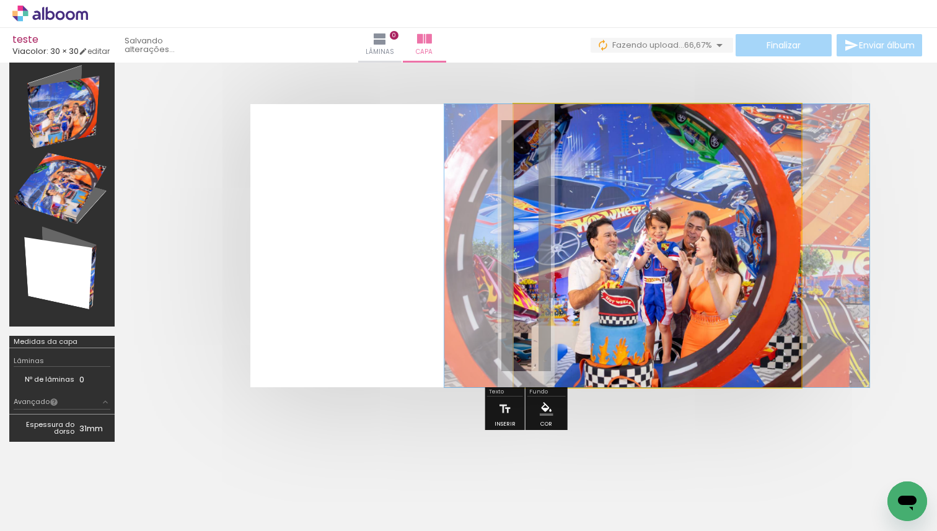
click at [682, 224] on quentale-photo at bounding box center [658, 245] width 288 height 283
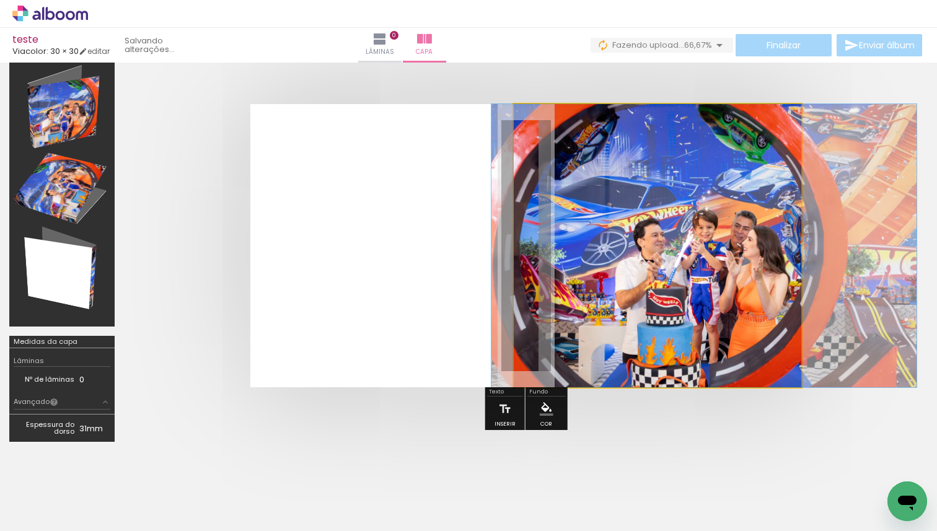
drag, startPoint x: 682, startPoint y: 224, endPoint x: 858, endPoint y: 305, distance: 193.2
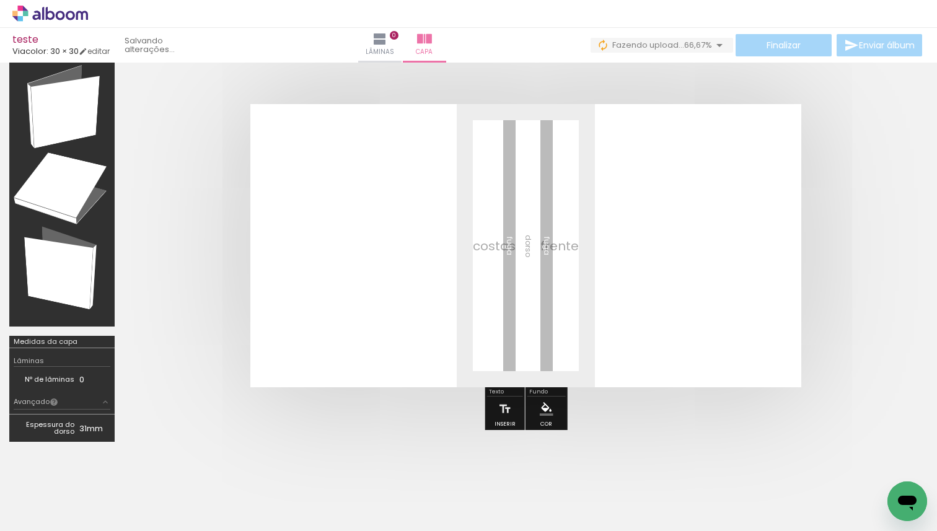
click at [32, 504] on paper-button "Adicionar Fotos" at bounding box center [38, 514] width 60 height 20
click at [0, 0] on input "file" at bounding box center [0, 0] width 0 height 0
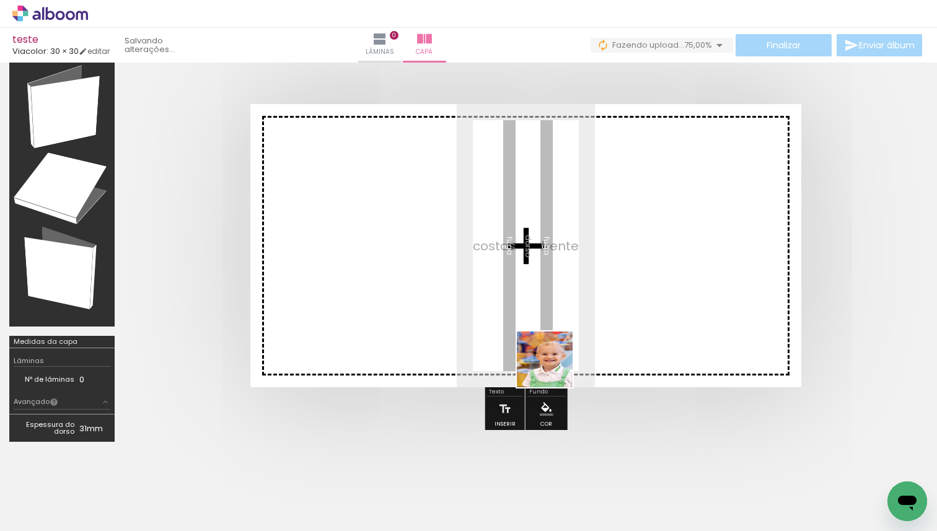
drag, startPoint x: 342, startPoint y: 511, endPoint x: 682, endPoint y: 269, distance: 416.8
click at [682, 270] on quentale-workspace at bounding box center [468, 265] width 937 height 531
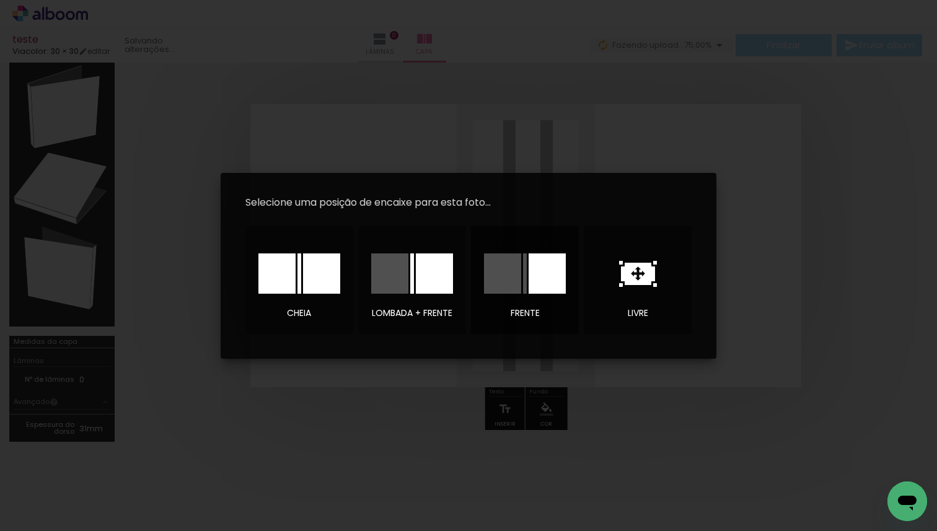
click at [532, 287] on div at bounding box center [547, 273] width 37 height 40
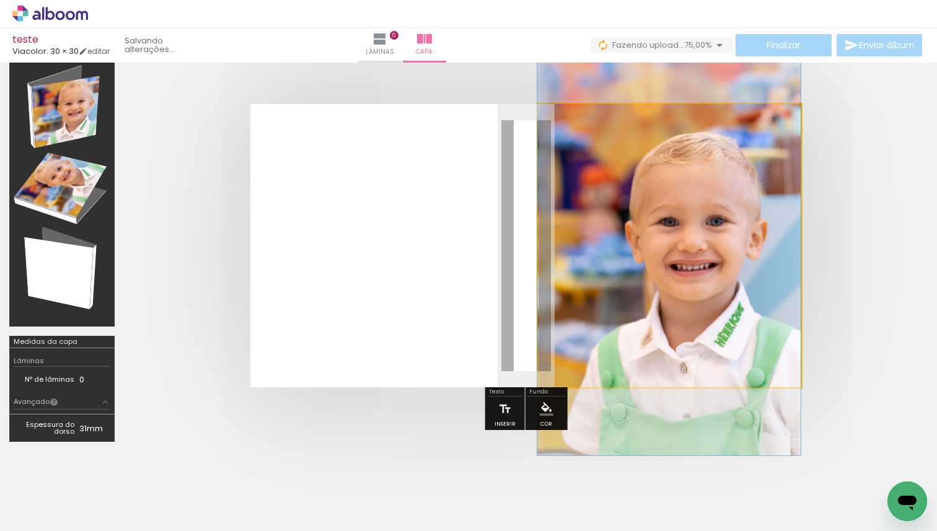
drag, startPoint x: 703, startPoint y: 258, endPoint x: 679, endPoint y: 270, distance: 27.7
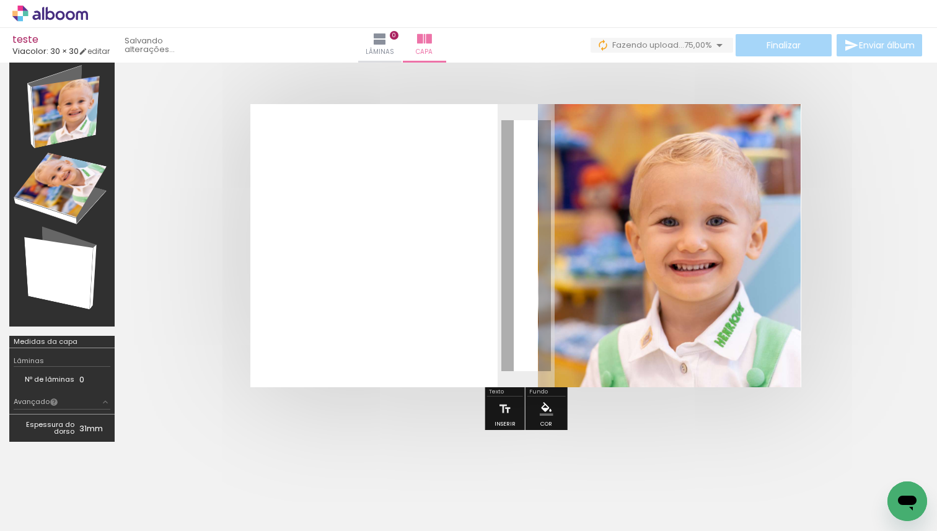
click at [880, 245] on div at bounding box center [526, 246] width 804 height 382
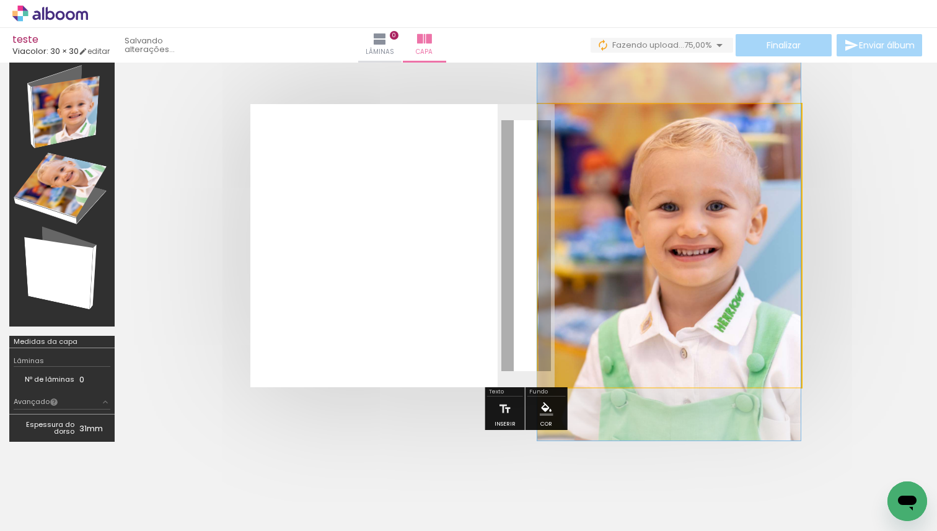
drag, startPoint x: 633, startPoint y: 244, endPoint x: 633, endPoint y: 237, distance: 6.8
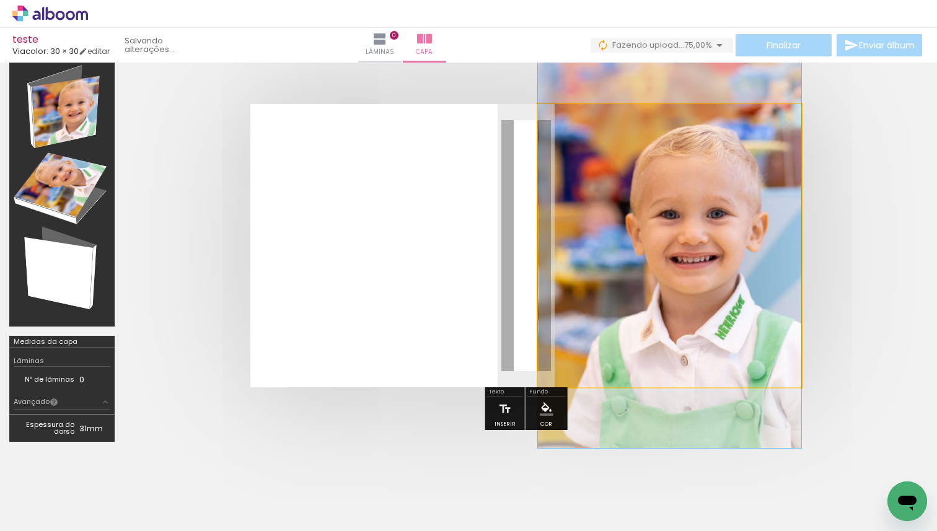
drag, startPoint x: 588, startPoint y: 138, endPoint x: 571, endPoint y: 139, distance: 16.7
type paper-slider "100"
click at [571, 139] on div at bounding box center [603, 135] width 86 height 19
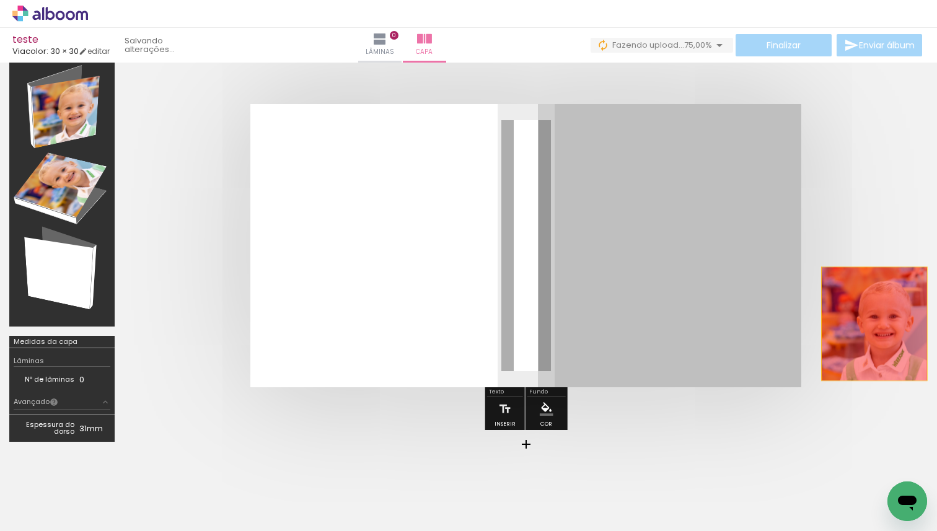
drag, startPoint x: 699, startPoint y: 298, endPoint x: 874, endPoint y: 322, distance: 177.0
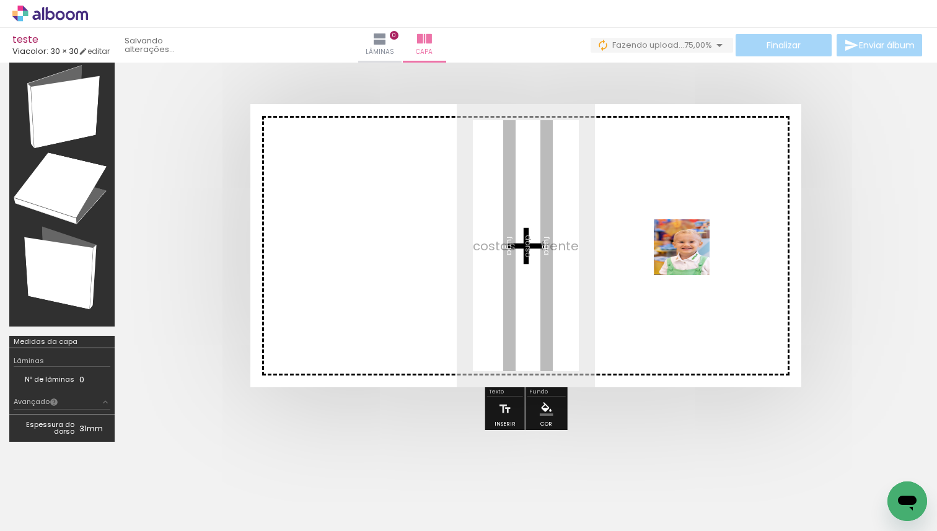
drag, startPoint x: 338, startPoint y: 486, endPoint x: 693, endPoint y: 249, distance: 427.1
click at [695, 250] on quentale-workspace at bounding box center [468, 265] width 937 height 531
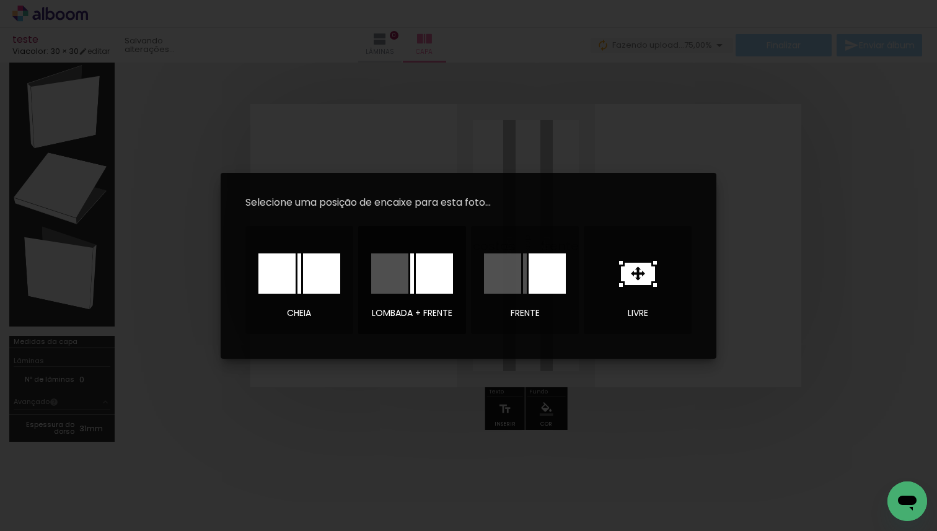
click at [418, 276] on div at bounding box center [434, 273] width 37 height 40
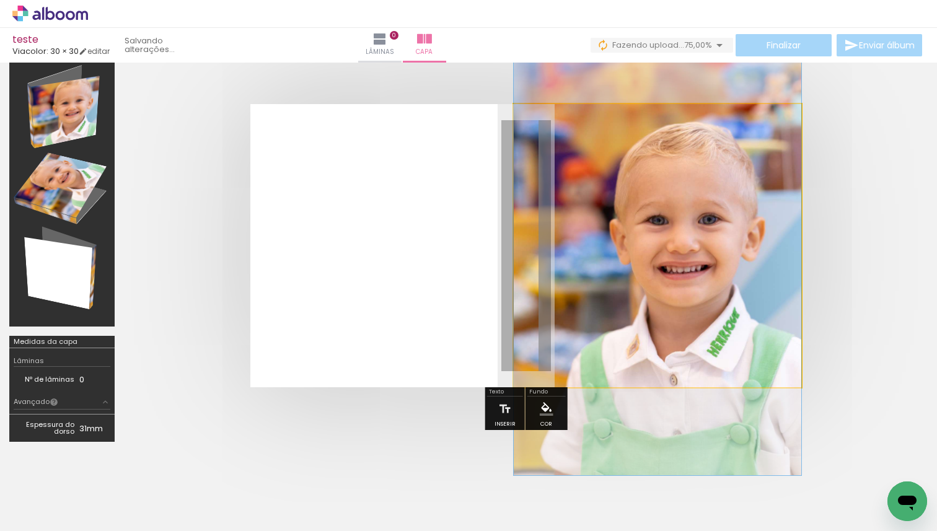
drag, startPoint x: 719, startPoint y: 307, endPoint x: 719, endPoint y: 322, distance: 14.3
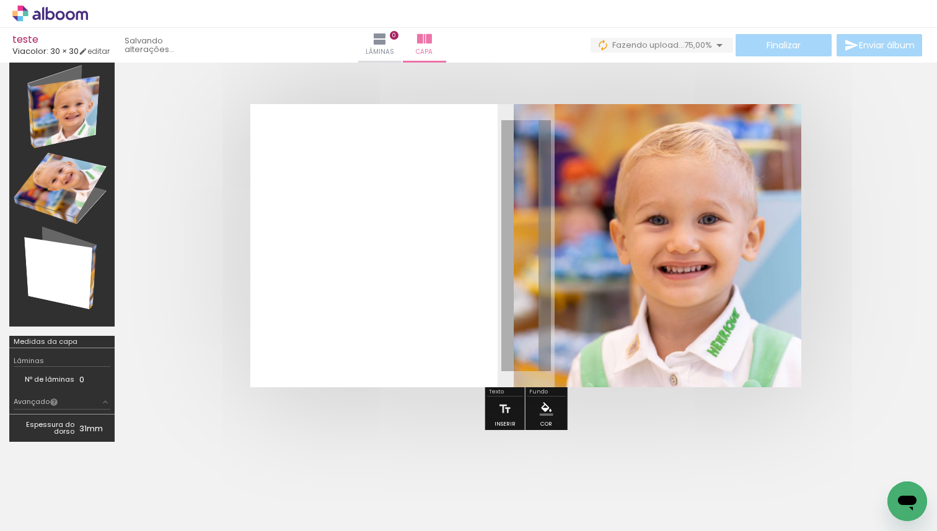
click at [840, 273] on quentale-cover at bounding box center [525, 245] width 705 height 283
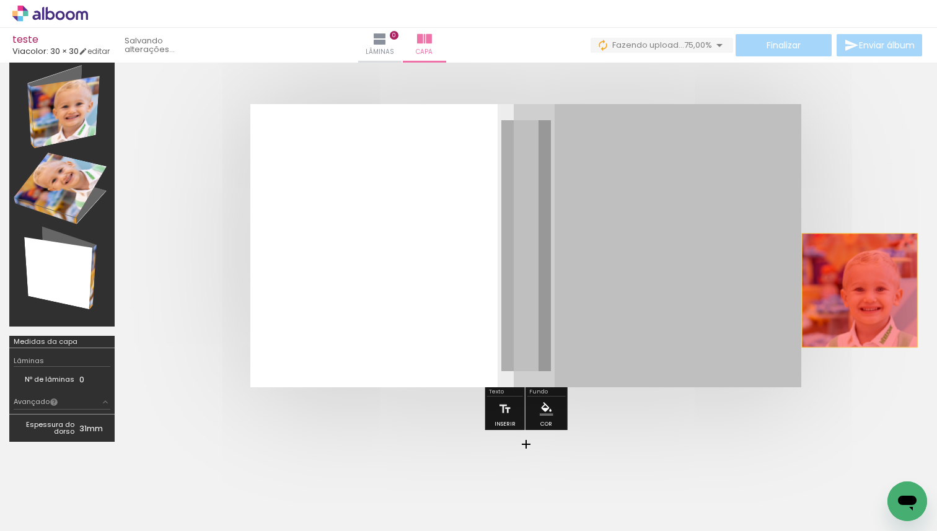
drag, startPoint x: 680, startPoint y: 253, endPoint x: 861, endPoint y: 289, distance: 184.6
